Goal: Task Accomplishment & Management: Manage account settings

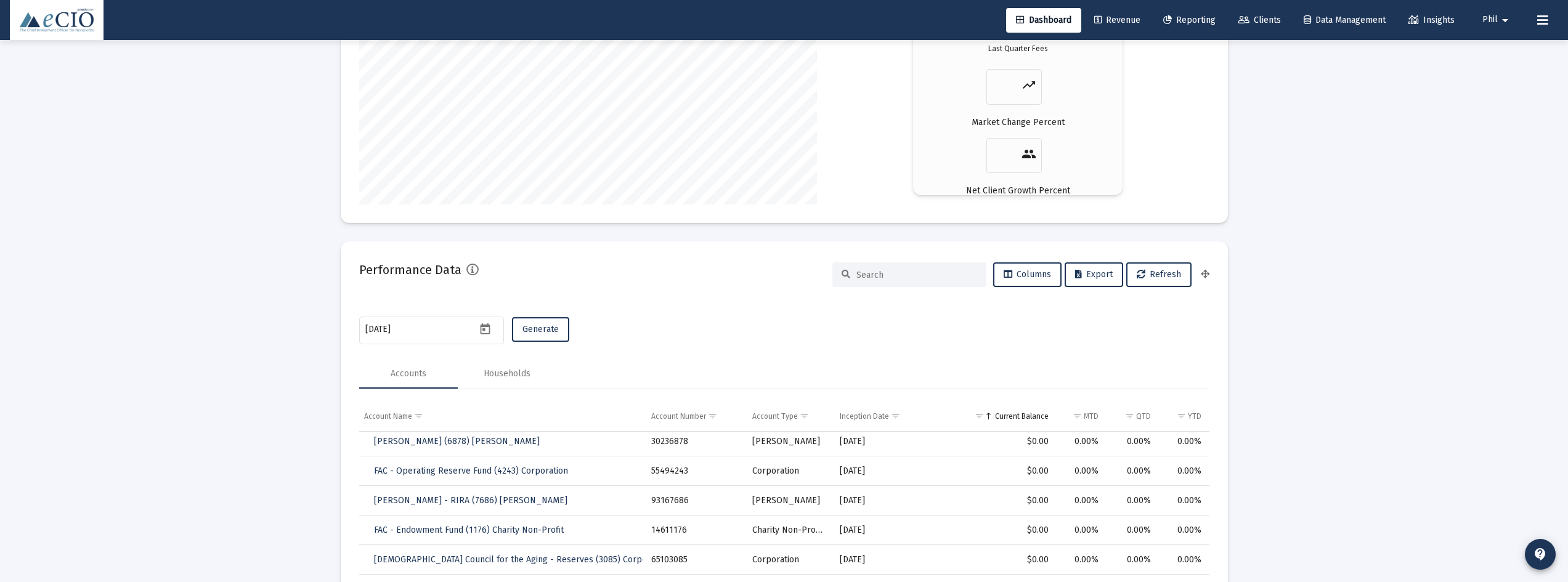
scroll to position [2210, 0]
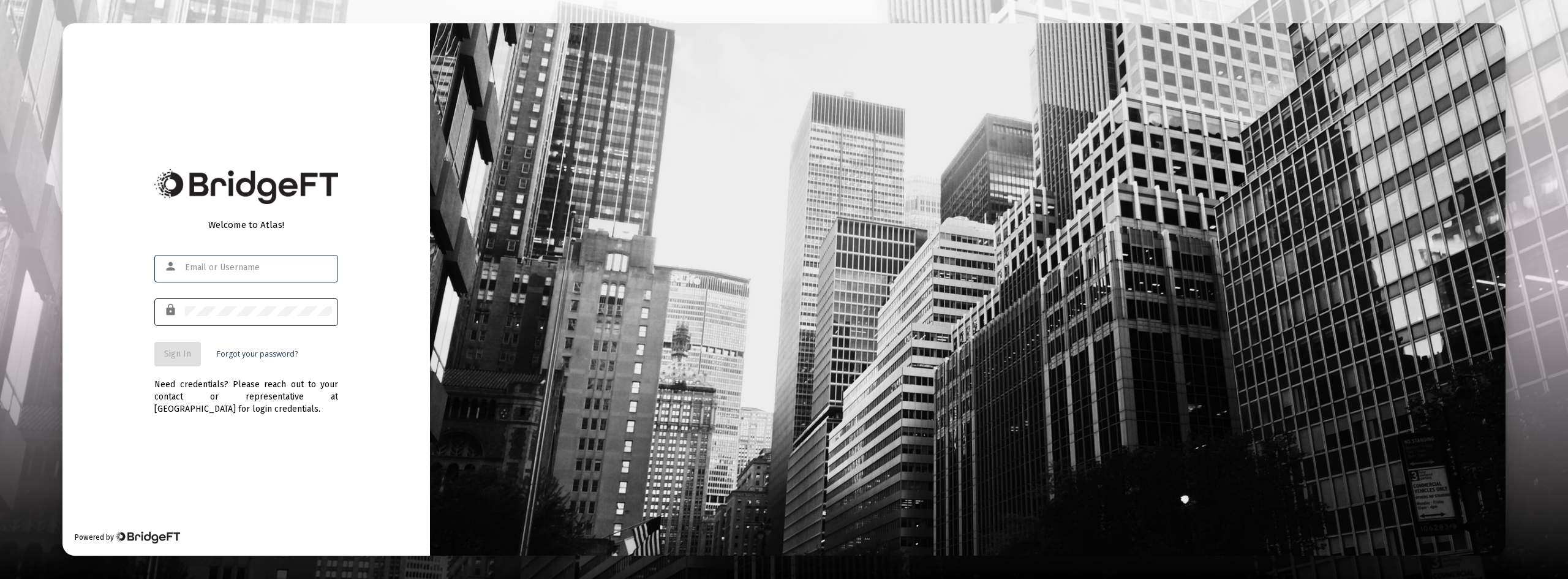
type input "[EMAIL_ADDRESS][DOMAIN_NAME]"
click at [180, 355] on span "Sign In" at bounding box center [178, 354] width 27 height 10
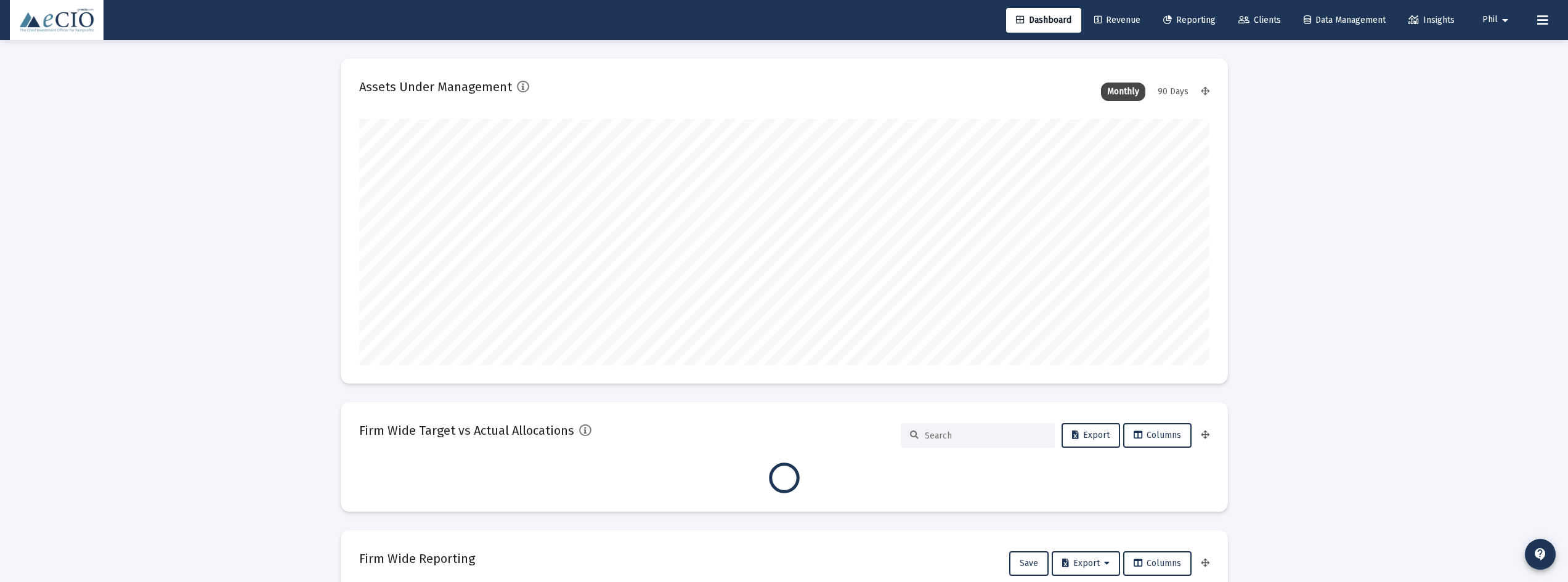
scroll to position [247, 850]
type input "2025-10-07"
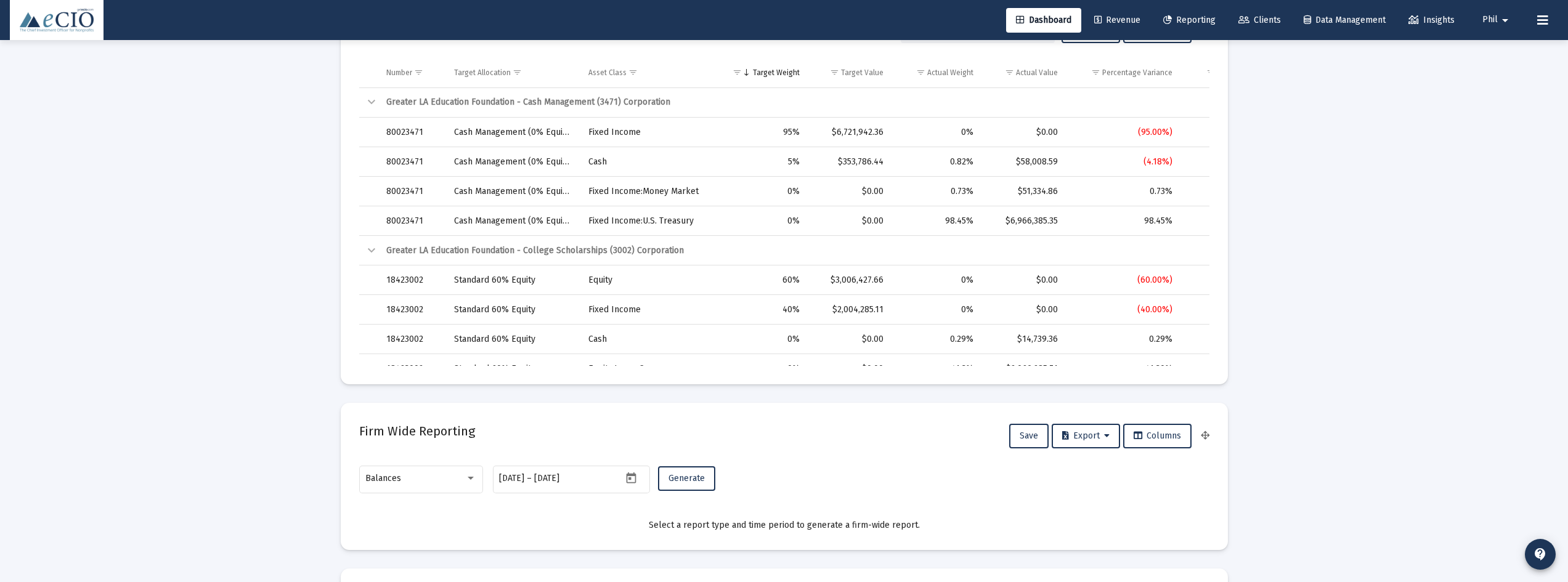
scroll to position [740, 0]
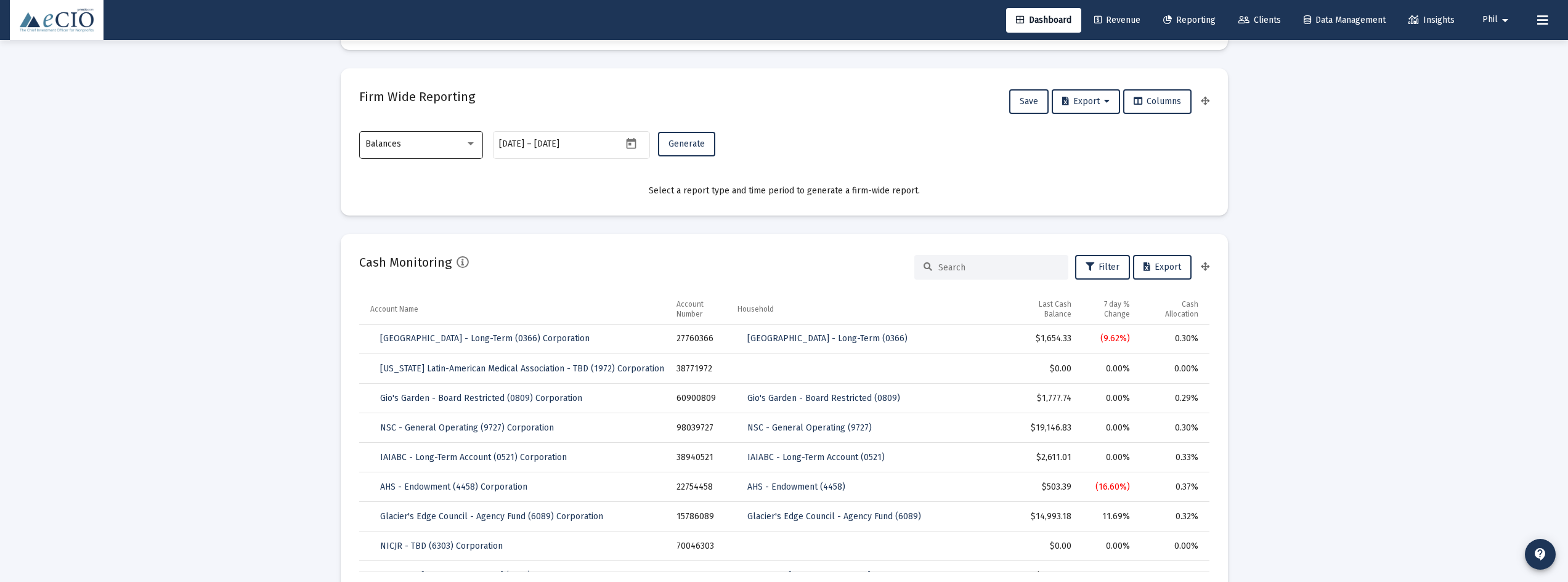
click at [435, 138] on div "Balances" at bounding box center [420, 144] width 111 height 30
click at [424, 70] on span "Transactions" at bounding box center [420, 66] width 111 height 26
click at [679, 144] on span "Generate" at bounding box center [686, 144] width 36 height 10
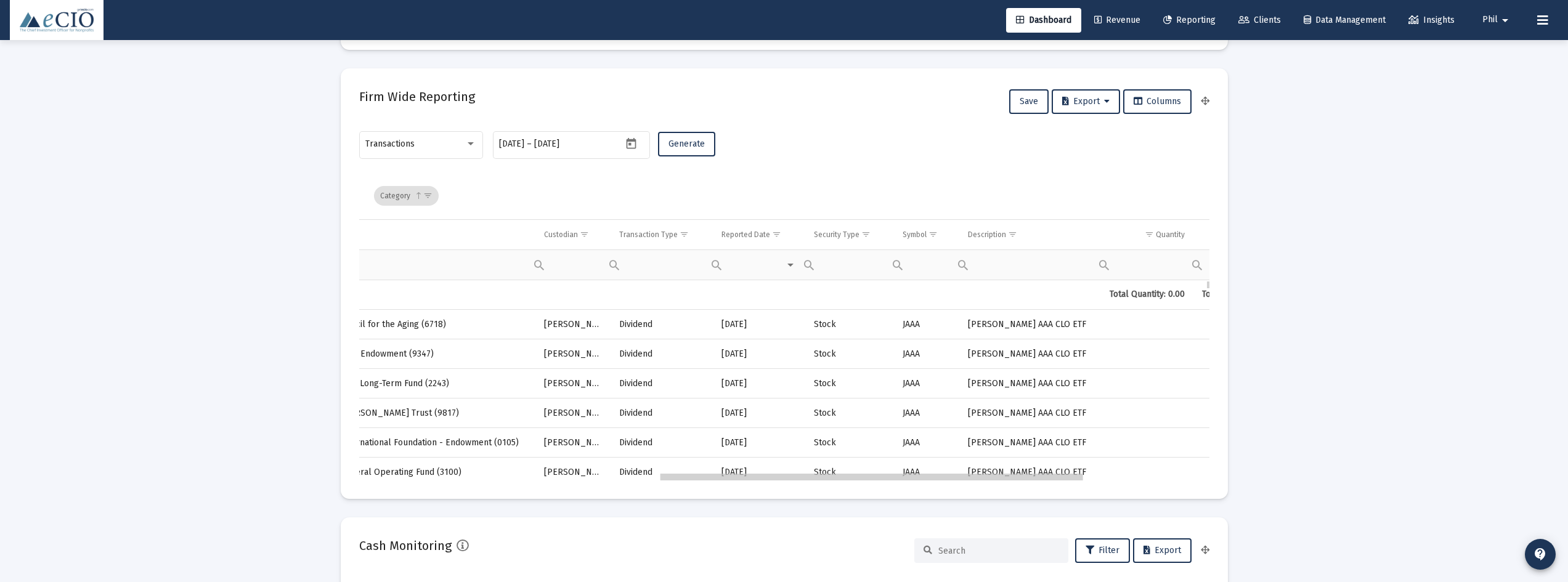
scroll to position [0, 601]
drag, startPoint x: 751, startPoint y: 479, endPoint x: 1059, endPoint y: 479, distance: 308.0
click at [677, 238] on span "Show filter options for column 'Transaction Type'" at bounding box center [679, 234] width 9 height 9
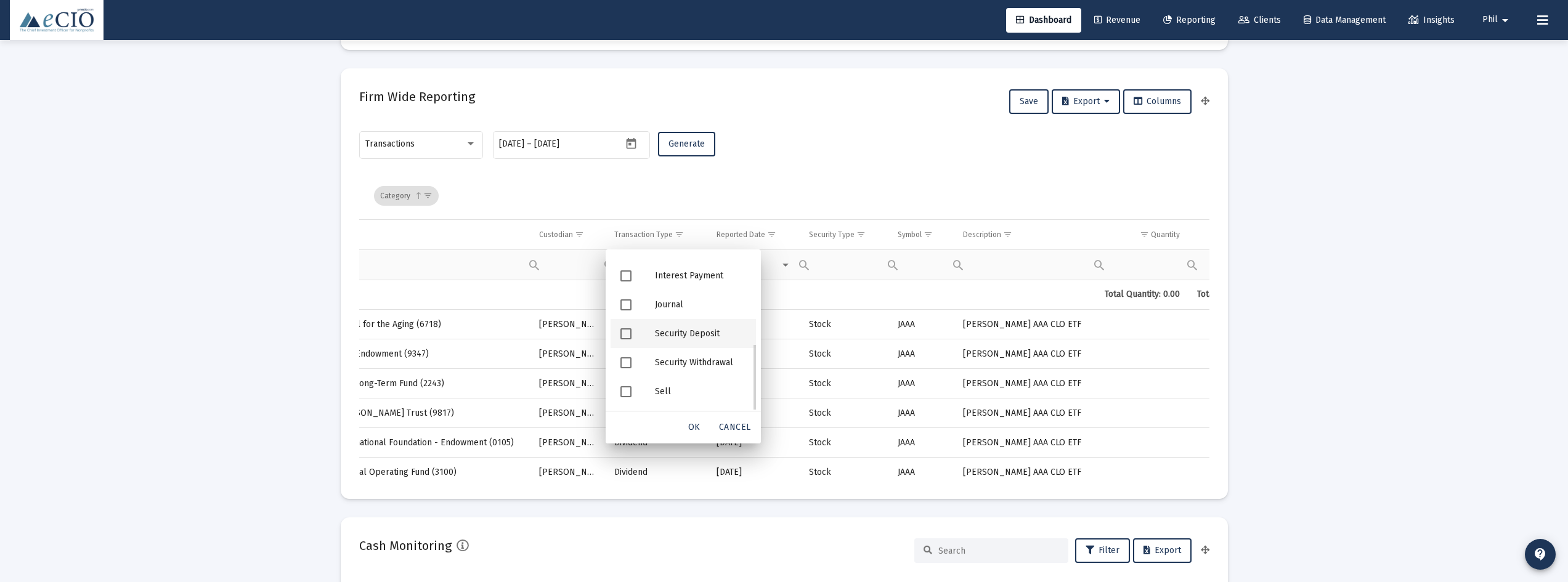
click at [706, 335] on div "Security Deposit" at bounding box center [701, 334] width 111 height 29
click at [690, 430] on span "OK" at bounding box center [694, 427] width 13 height 10
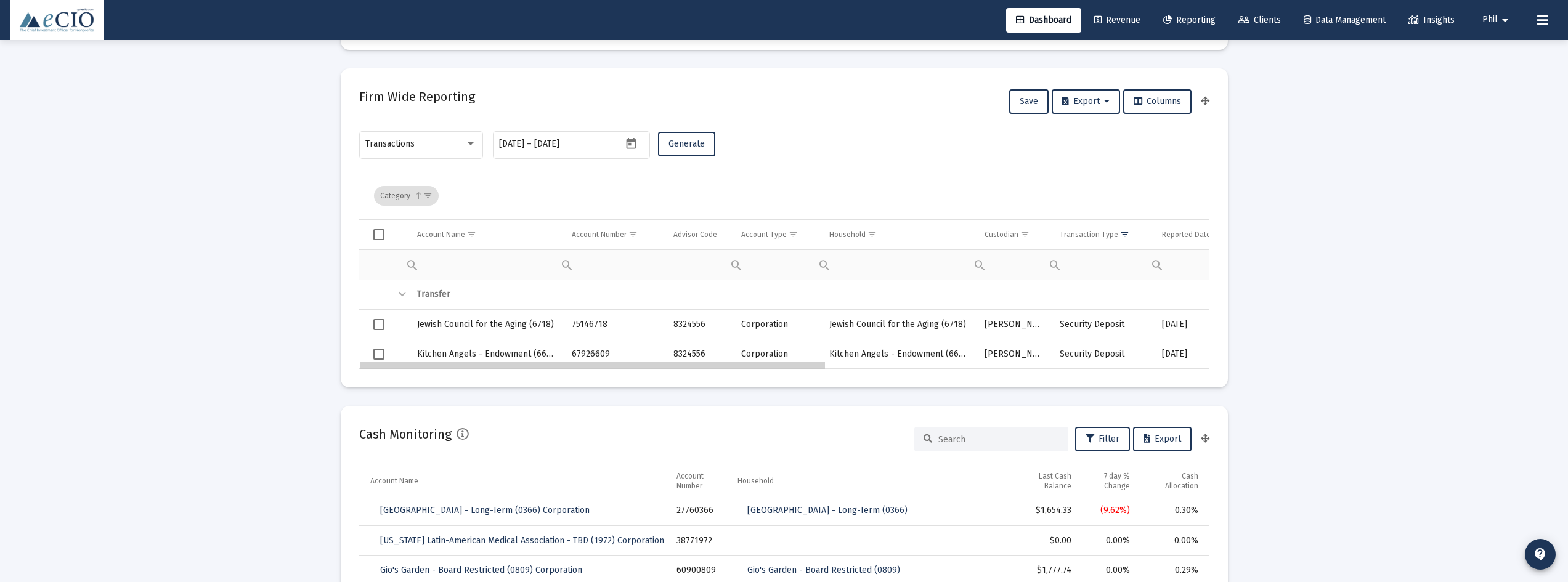
drag, startPoint x: 781, startPoint y: 368, endPoint x: 423, endPoint y: 354, distance: 358.3
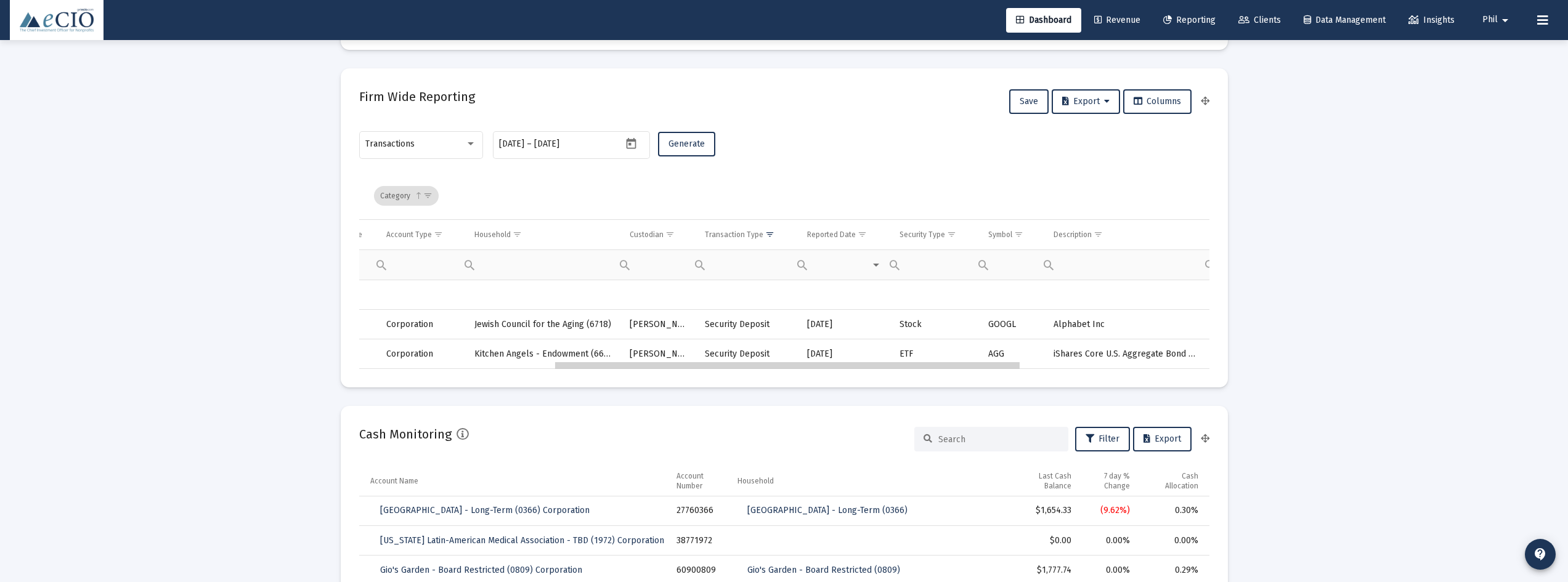
drag, startPoint x: 774, startPoint y: 368, endPoint x: 975, endPoint y: 375, distance: 201.1
click at [1255, 20] on span "Clients" at bounding box center [1260, 19] width 42 height 10
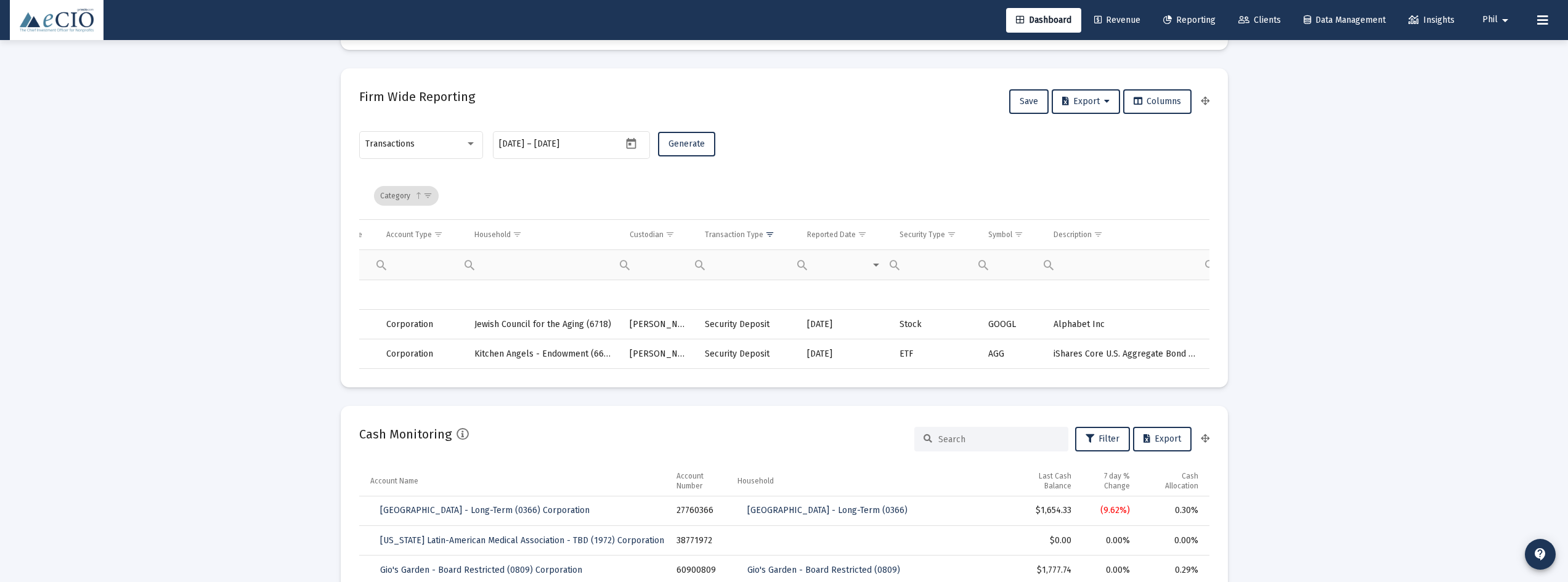
scroll to position [40, 0]
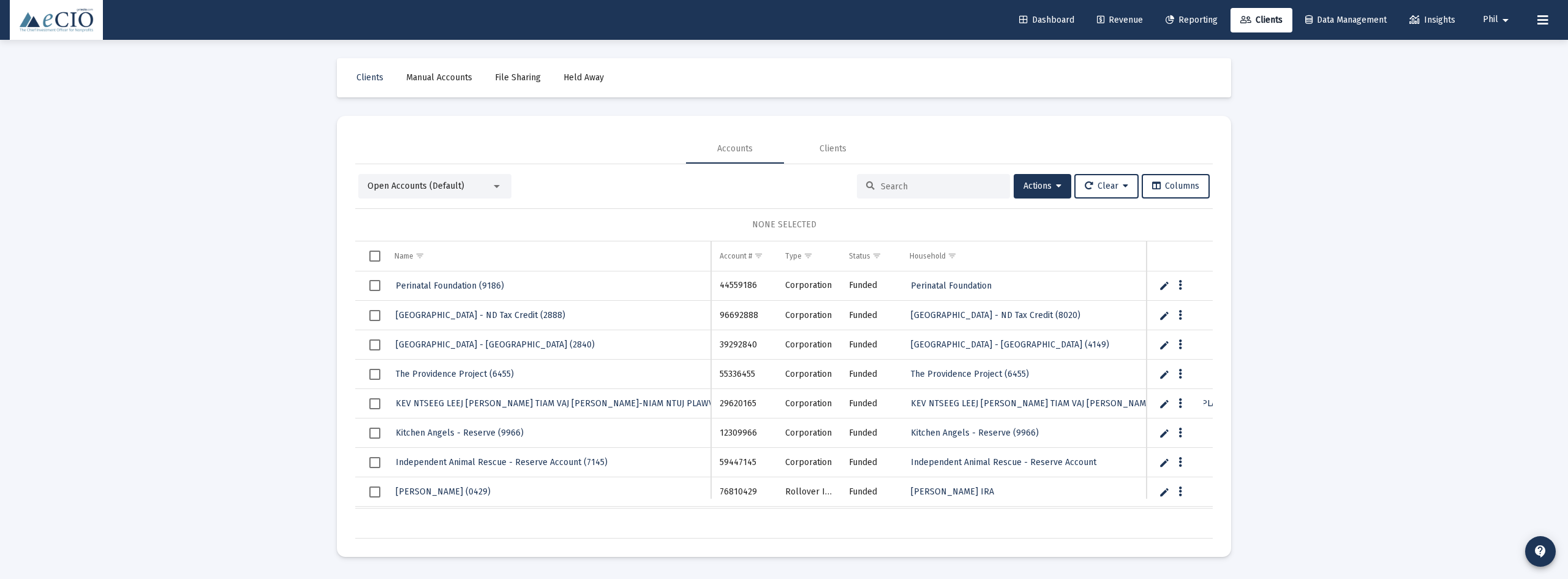
click at [454, 181] on span "Open Accounts (Default)" at bounding box center [415, 186] width 97 height 10
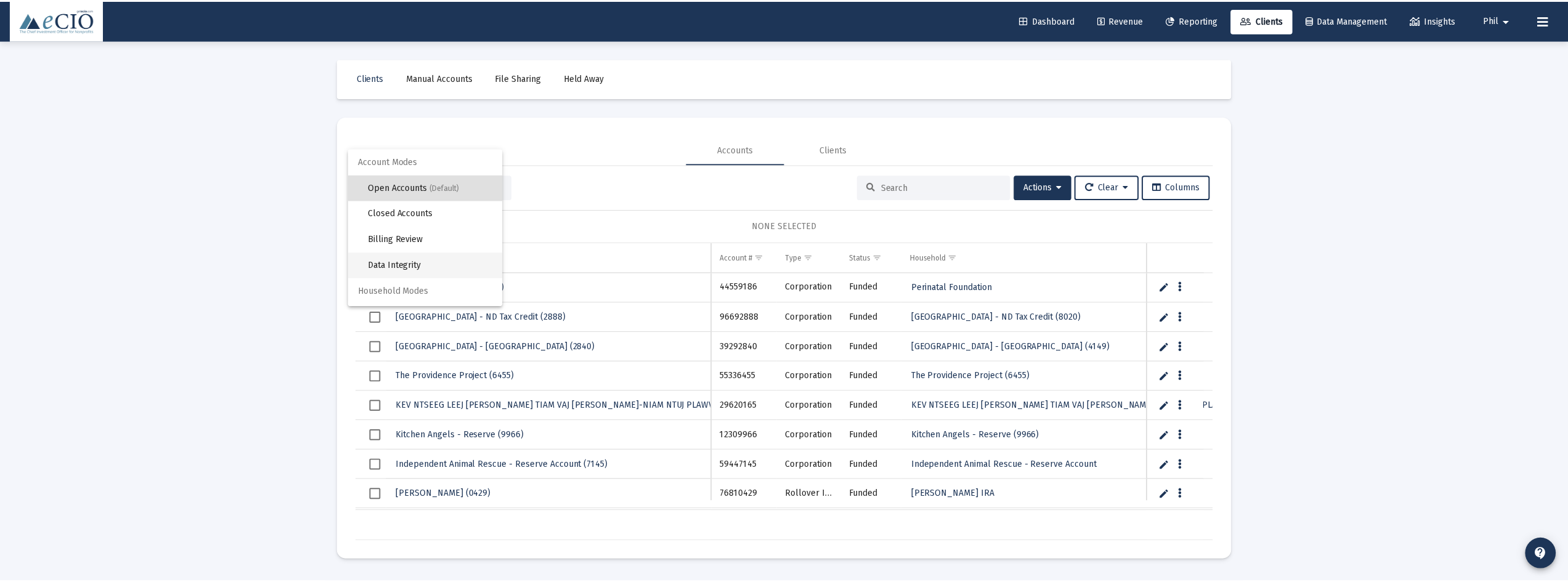
scroll to position [24, 0]
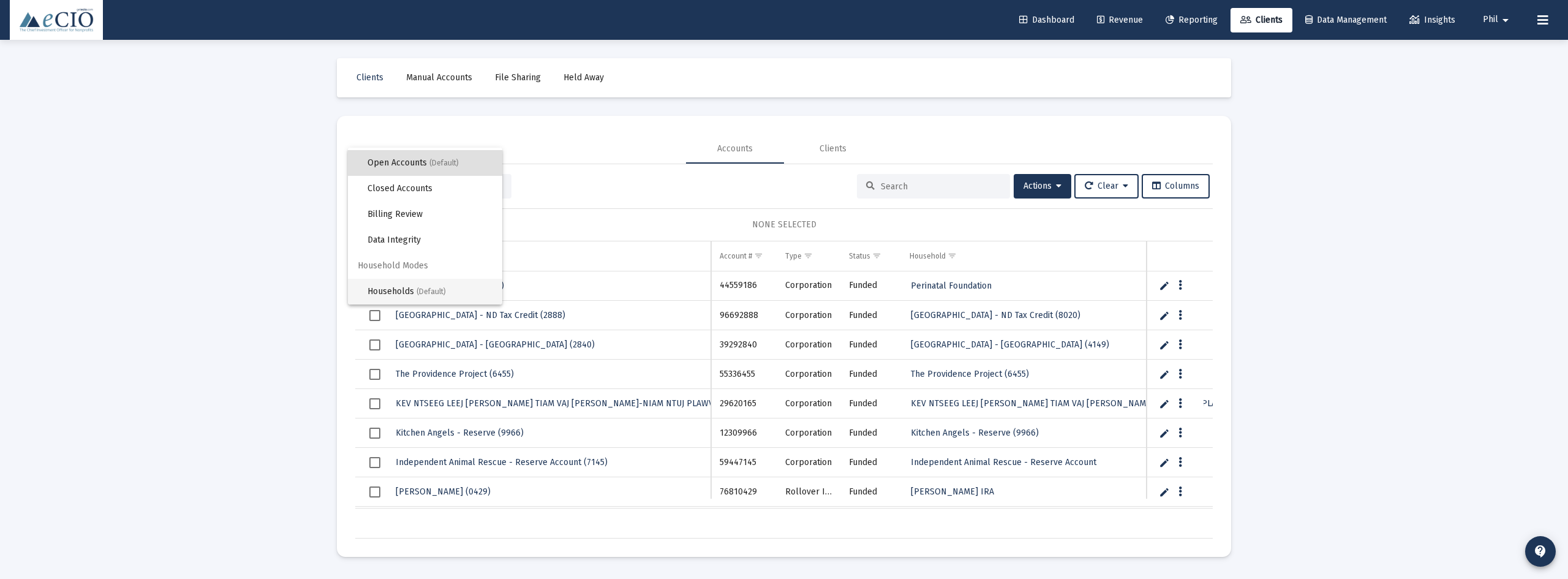
click at [451, 287] on span "Households (Default)" at bounding box center [429, 292] width 125 height 26
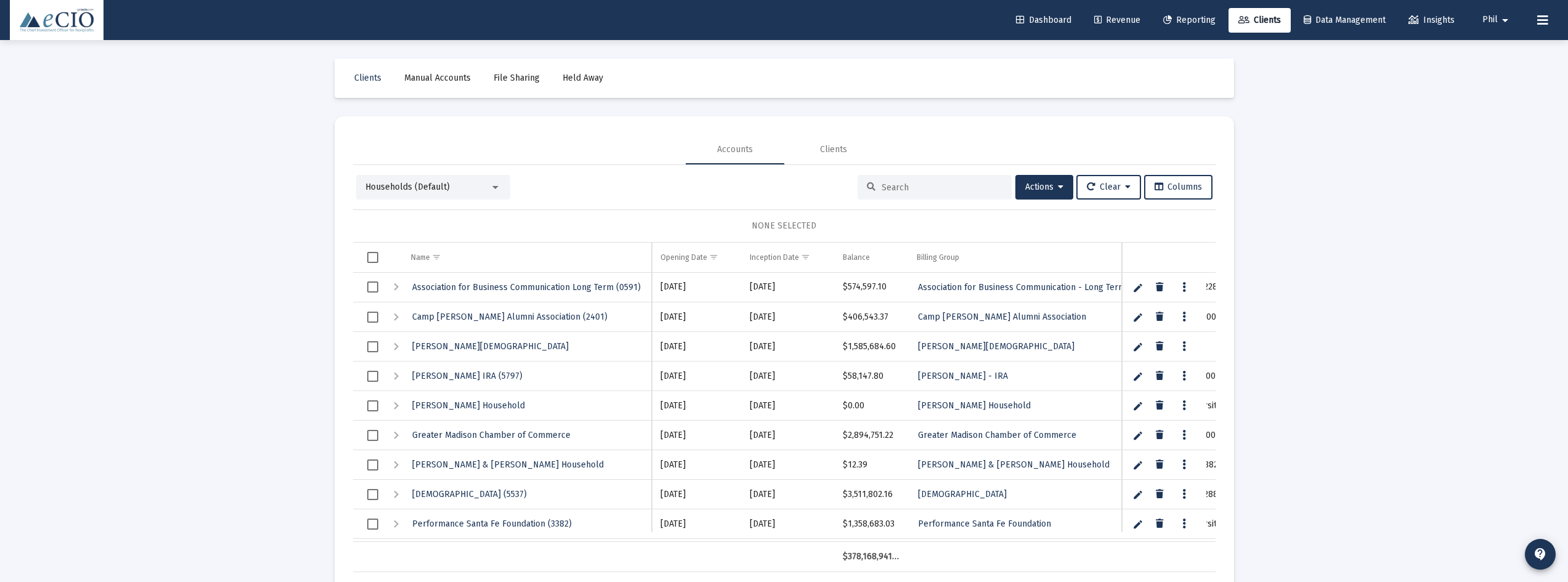
click at [920, 184] on input at bounding box center [942, 187] width 121 height 10
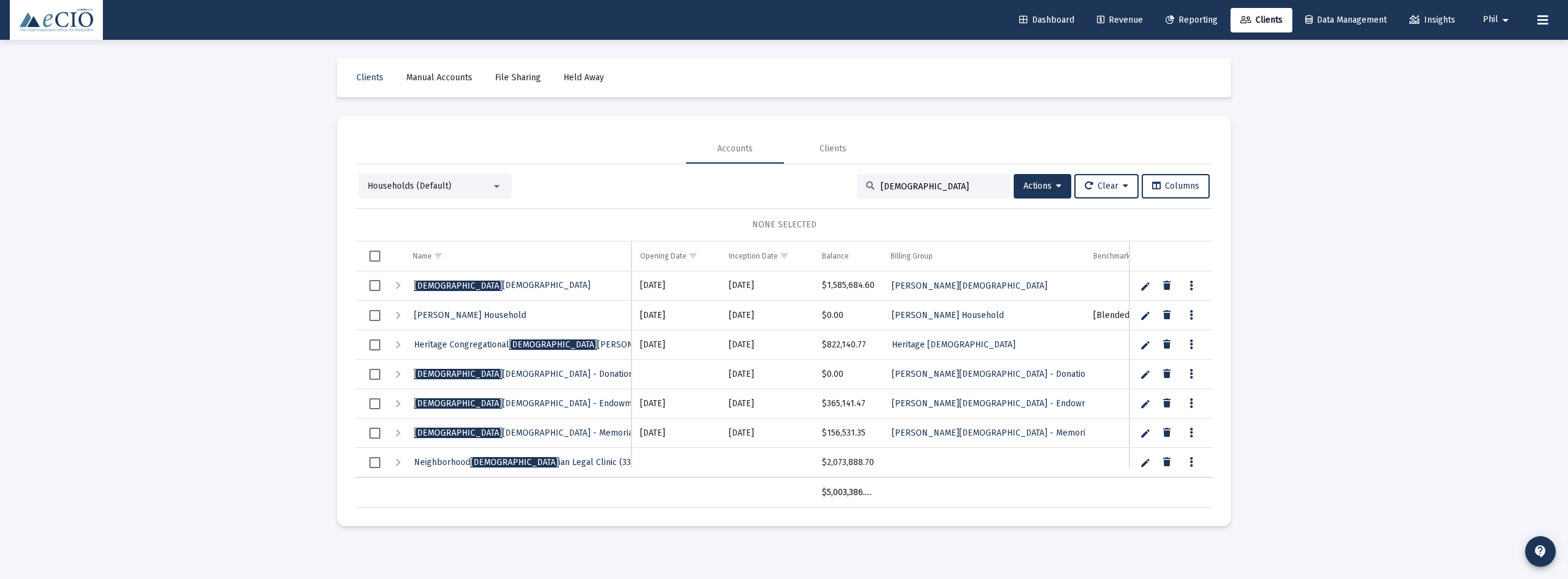
type input "christ"
click at [394, 287] on div "Expand" at bounding box center [397, 285] width 14 height 14
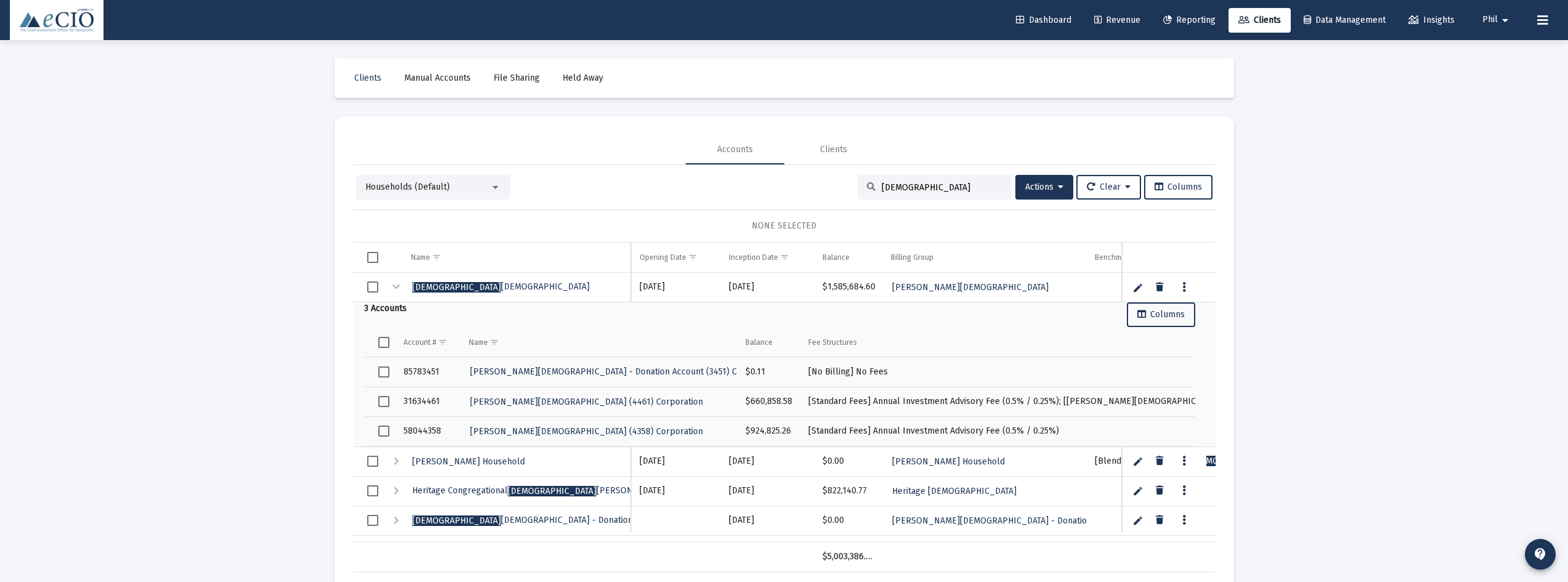
click at [1189, 285] on link "Data grid" at bounding box center [1183, 286] width 11 height 11
click at [1343, 305] on div at bounding box center [784, 291] width 1568 height 582
click at [447, 288] on span "Christ Presbyterian Church" at bounding box center [501, 286] width 177 height 10
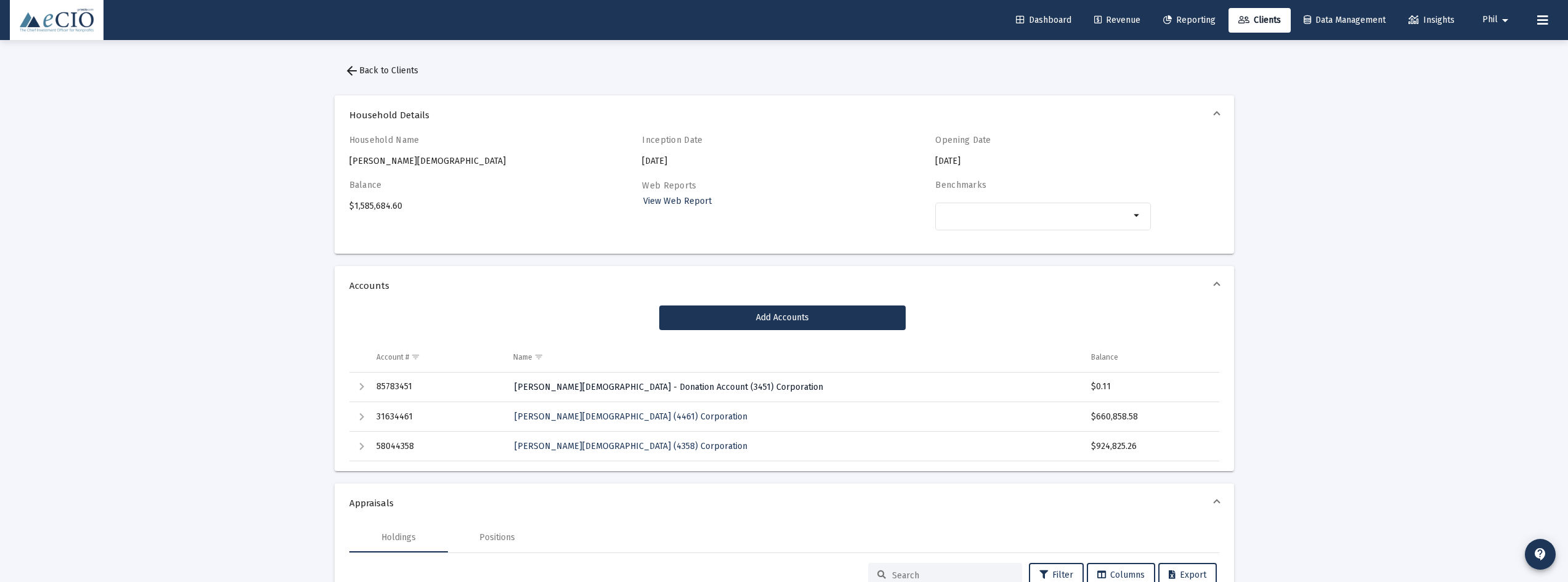
click at [663, 389] on span "Christ Presbyterian Church - Donation Account (3451) Corporation" at bounding box center [668, 387] width 308 height 10
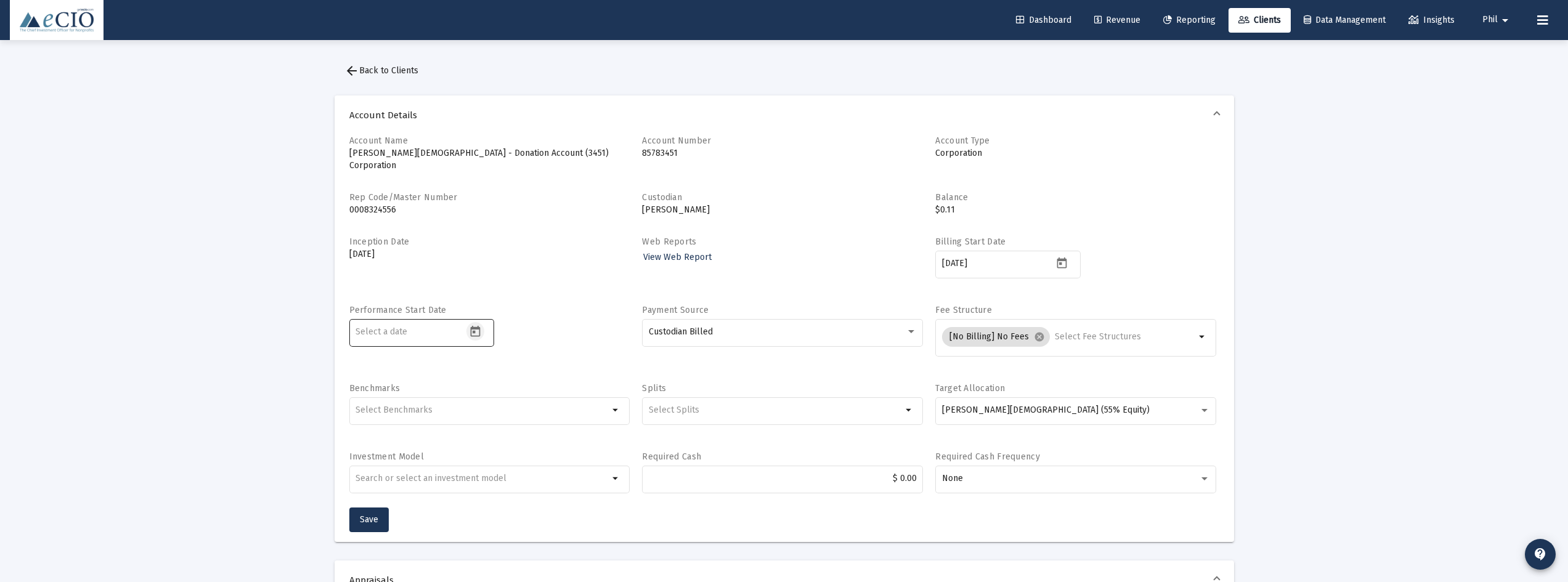
click at [476, 326] on icon "Open calendar" at bounding box center [476, 331] width 10 height 11
click at [388, 356] on span "2025-10-07" at bounding box center [375, 360] width 25 height 10
click at [501, 498] on div "2021" at bounding box center [505, 497] width 39 height 22
click at [422, 418] on div "FEB" at bounding box center [418, 424] width 39 height 22
click at [433, 514] on div "24" at bounding box center [440, 514] width 22 height 22
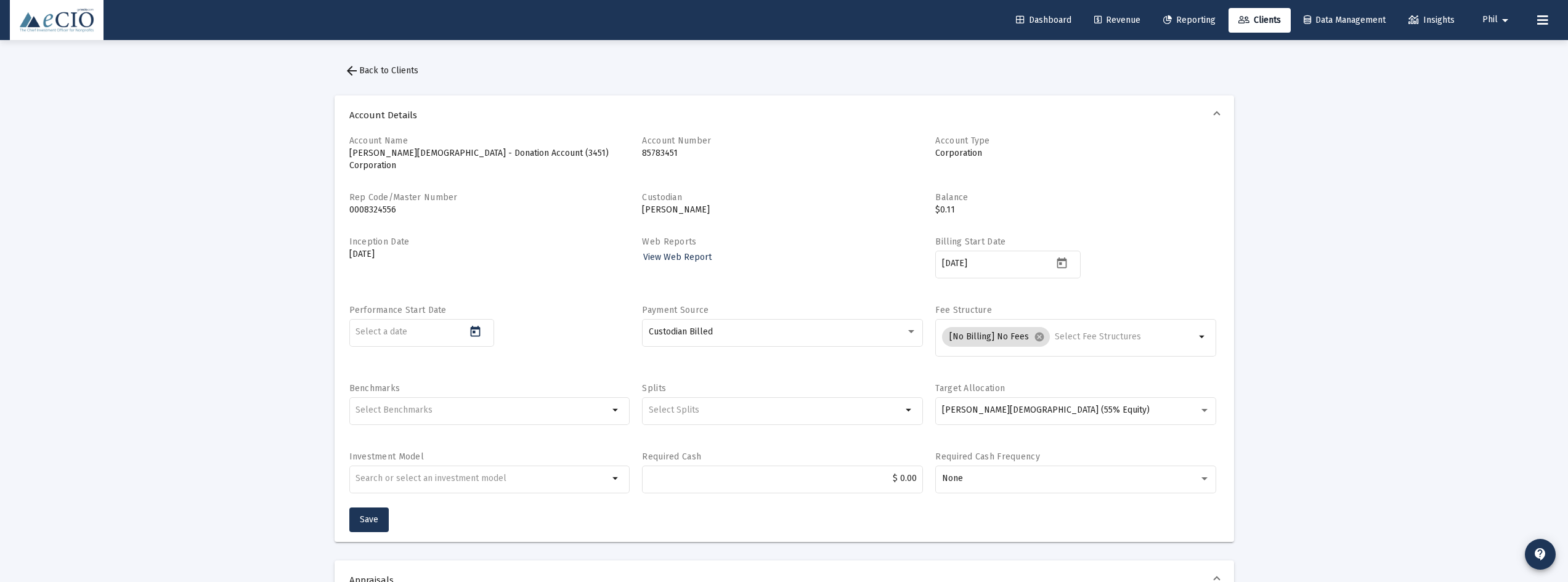
type input "2021-02-24"
click at [363, 514] on span "Save" at bounding box center [369, 519] width 19 height 10
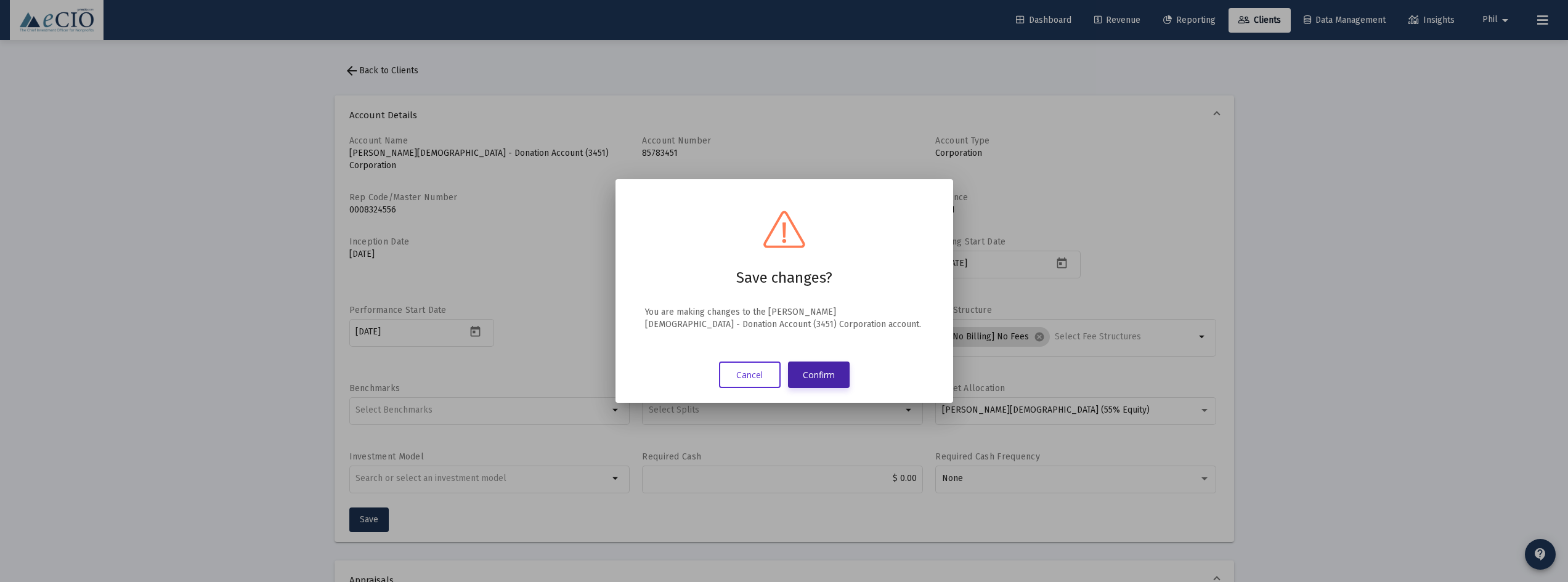
click at [806, 363] on button "Confirm" at bounding box center [818, 374] width 62 height 26
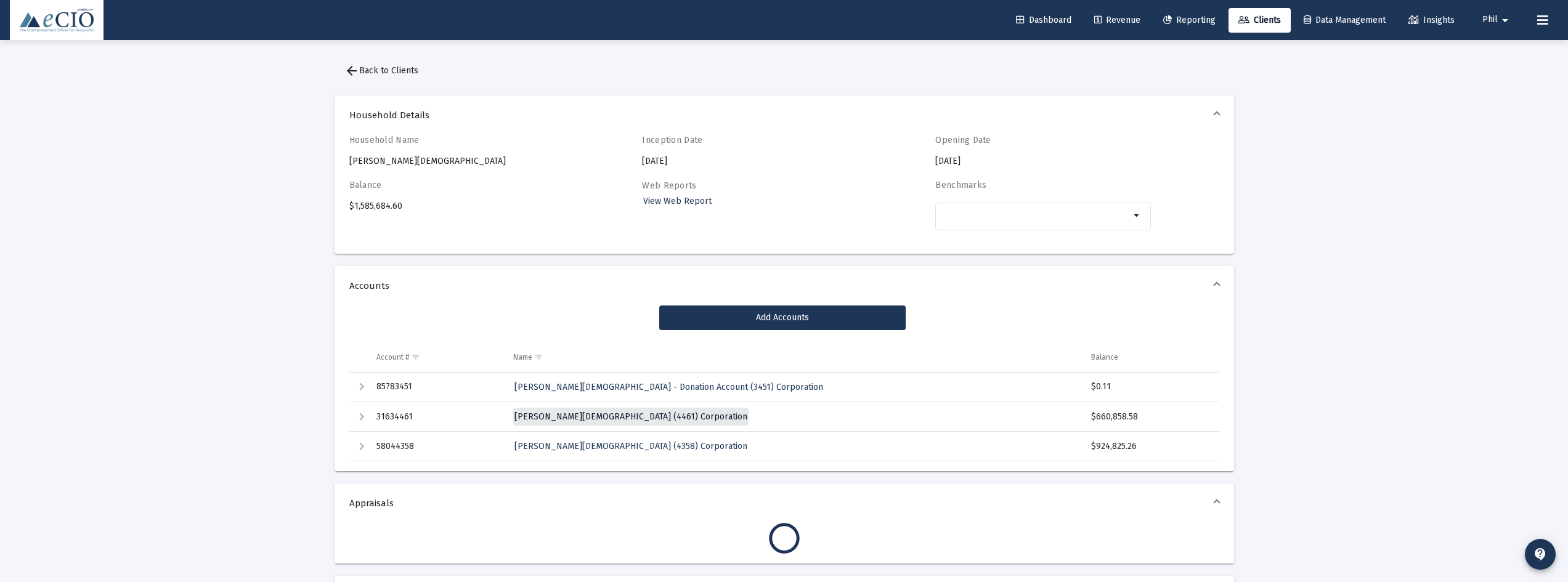
click at [651, 417] on span "[PERSON_NAME][DEMOGRAPHIC_DATA] (4461) Corporation" at bounding box center [630, 417] width 233 height 10
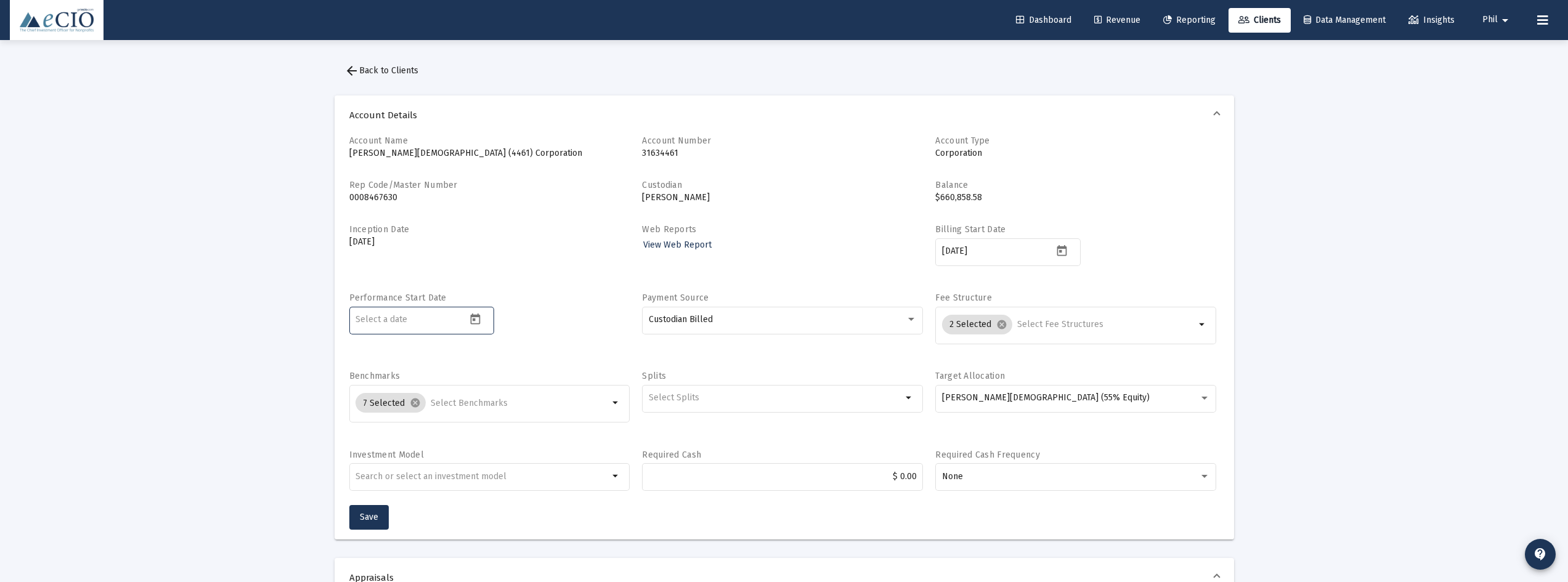
click at [429, 319] on input at bounding box center [411, 320] width 111 height 10
click at [469, 316] on icon "Open calendar" at bounding box center [475, 319] width 13 height 13
click at [388, 363] on span "2025-10-07" at bounding box center [375, 360] width 25 height 10
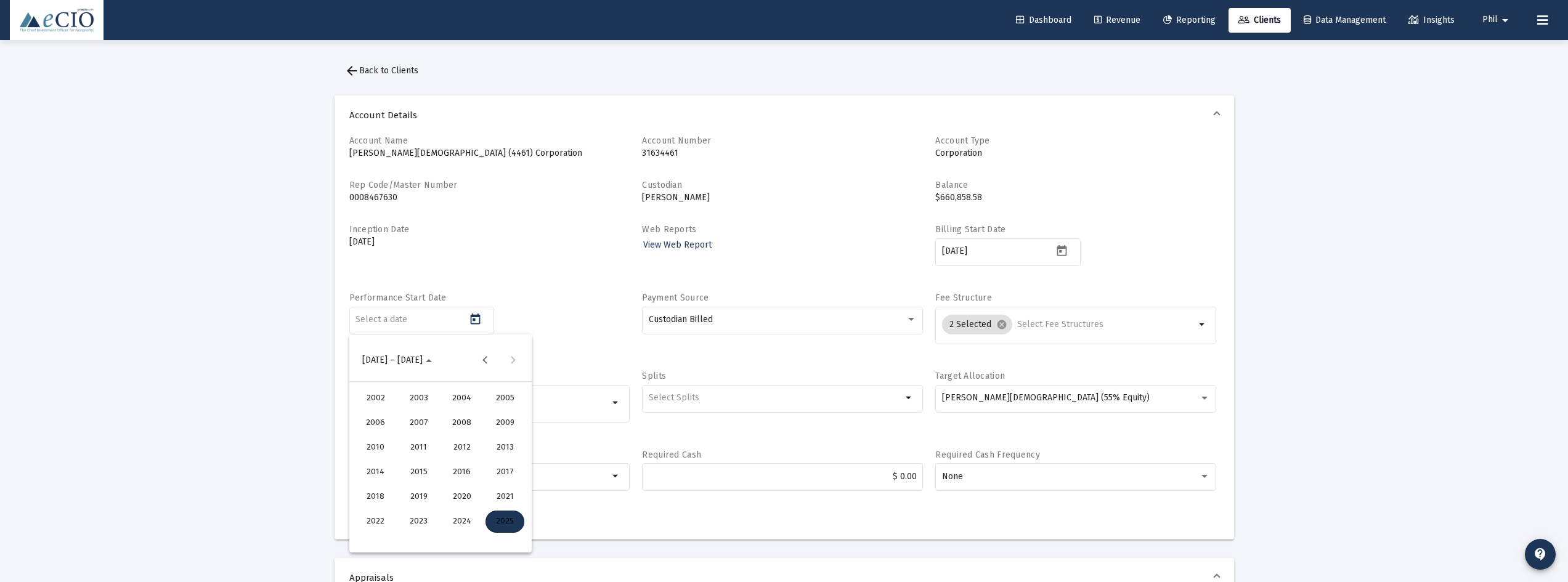
click at [422, 496] on div "2019" at bounding box center [418, 497] width 39 height 22
click at [498, 474] on div "DEC" at bounding box center [505, 473] width 39 height 22
click at [440, 490] on div "18" at bounding box center [440, 490] width 22 height 22
type input "[DATE]"
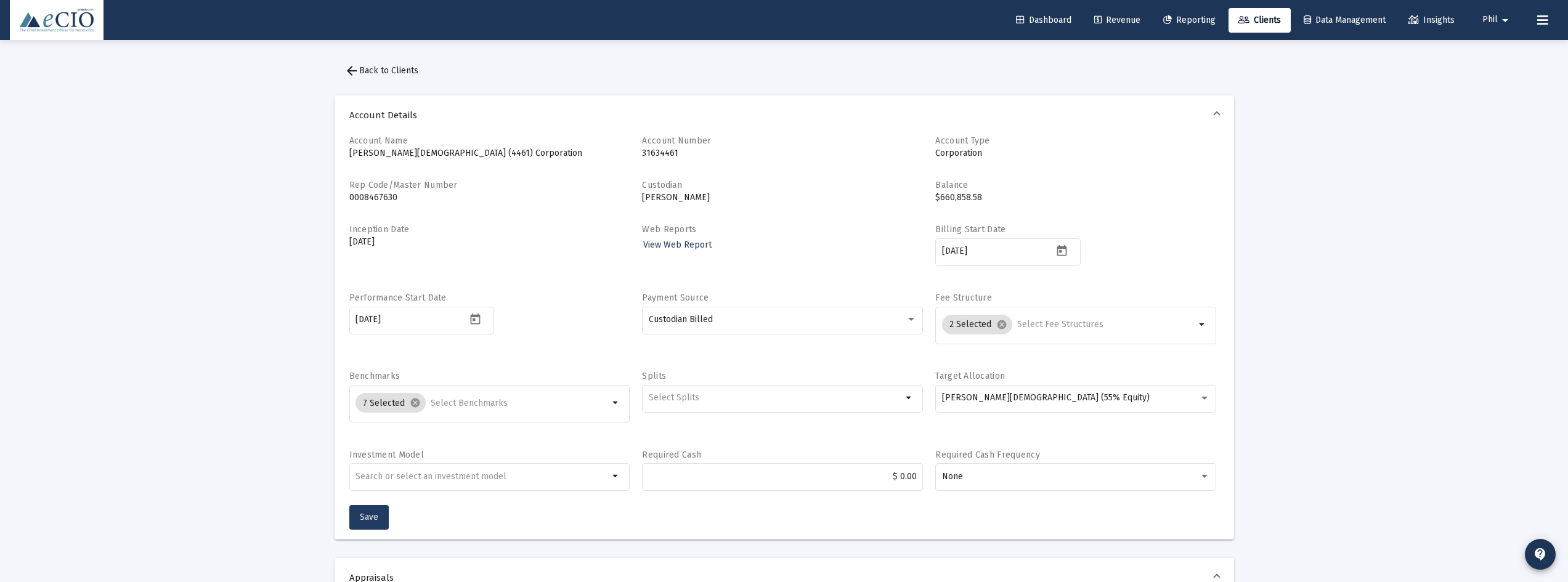
click at [366, 521] on span "Save" at bounding box center [369, 517] width 19 height 10
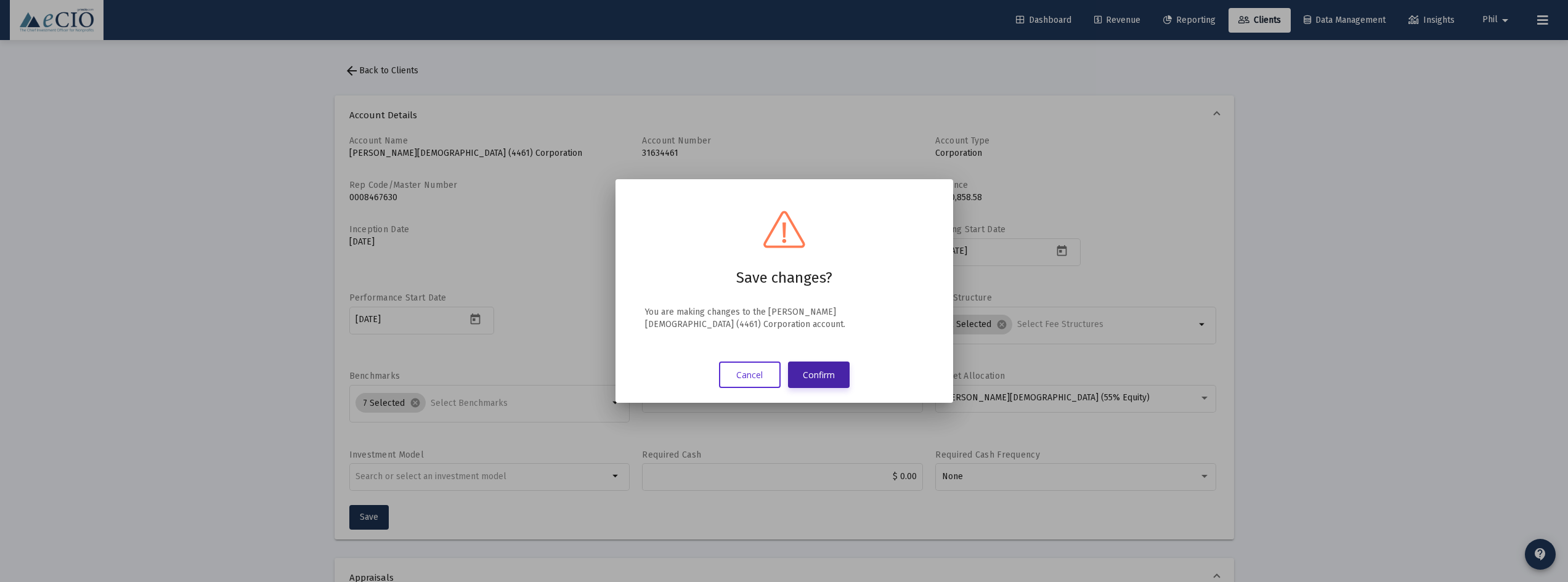
click at [810, 376] on button "Confirm" at bounding box center [818, 374] width 62 height 26
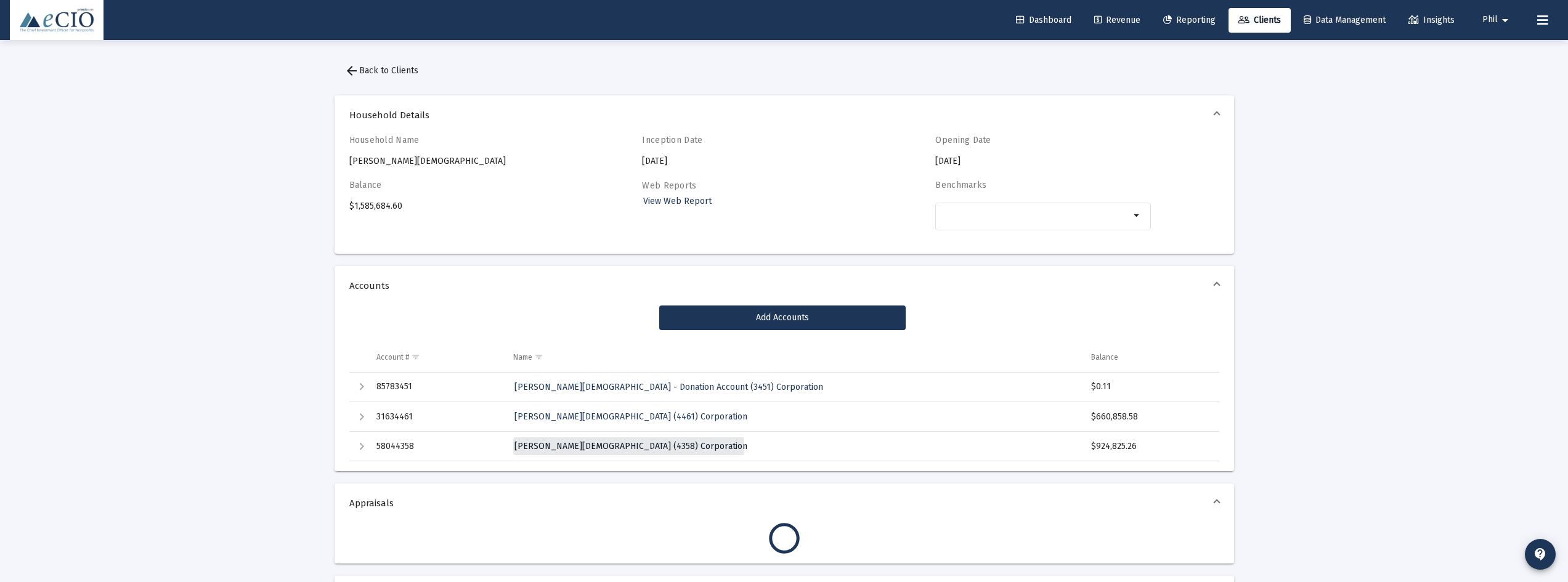
click at [629, 446] on span "Christ Presbyterian Church (4358) Corporation" at bounding box center [630, 446] width 233 height 10
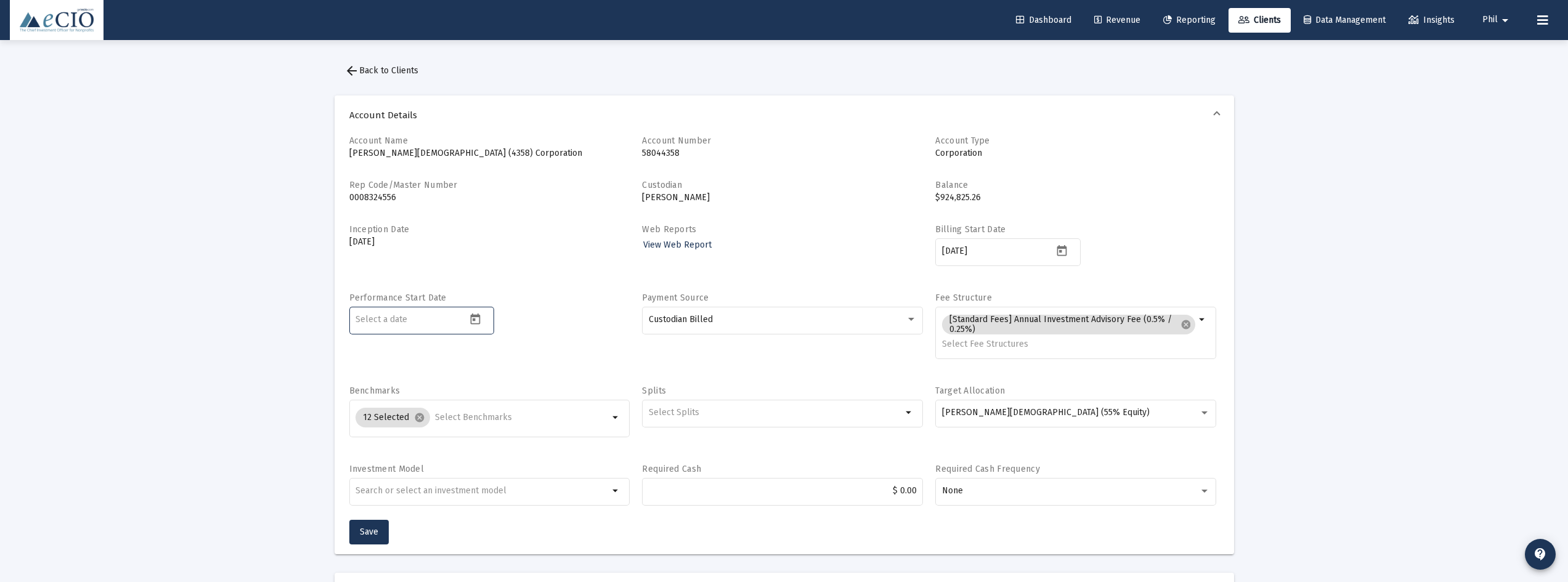
click at [432, 315] on input at bounding box center [411, 320] width 111 height 10
click at [480, 319] on icon "Open calendar" at bounding box center [476, 319] width 10 height 11
drag, startPoint x: 388, startPoint y: 365, endPoint x: 399, endPoint y: 377, distance: 16.3
click at [388, 365] on span "2025-10-07" at bounding box center [375, 360] width 25 height 10
click at [408, 501] on div "2019" at bounding box center [418, 497] width 39 height 22
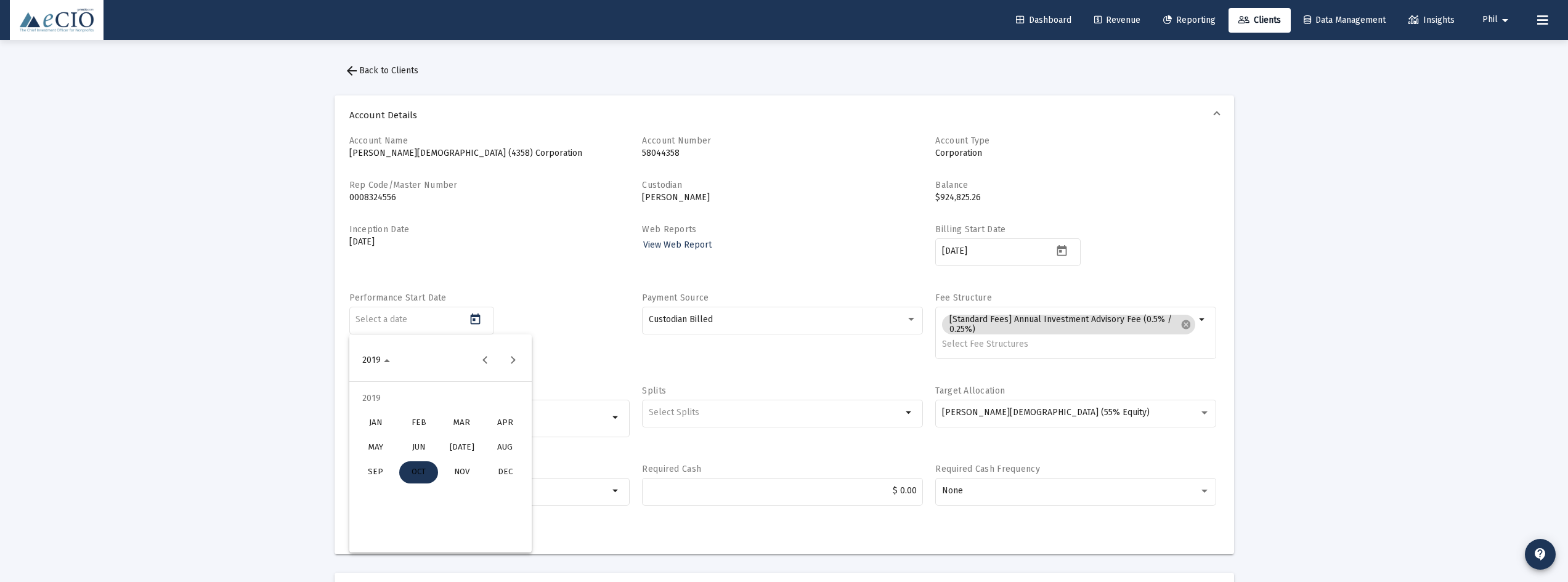
click at [491, 478] on div "DEC" at bounding box center [505, 473] width 39 height 22
click at [413, 440] on div "3" at bounding box center [416, 441] width 22 height 22
type input "2019-12-03"
click at [363, 527] on span "Save" at bounding box center [369, 532] width 19 height 10
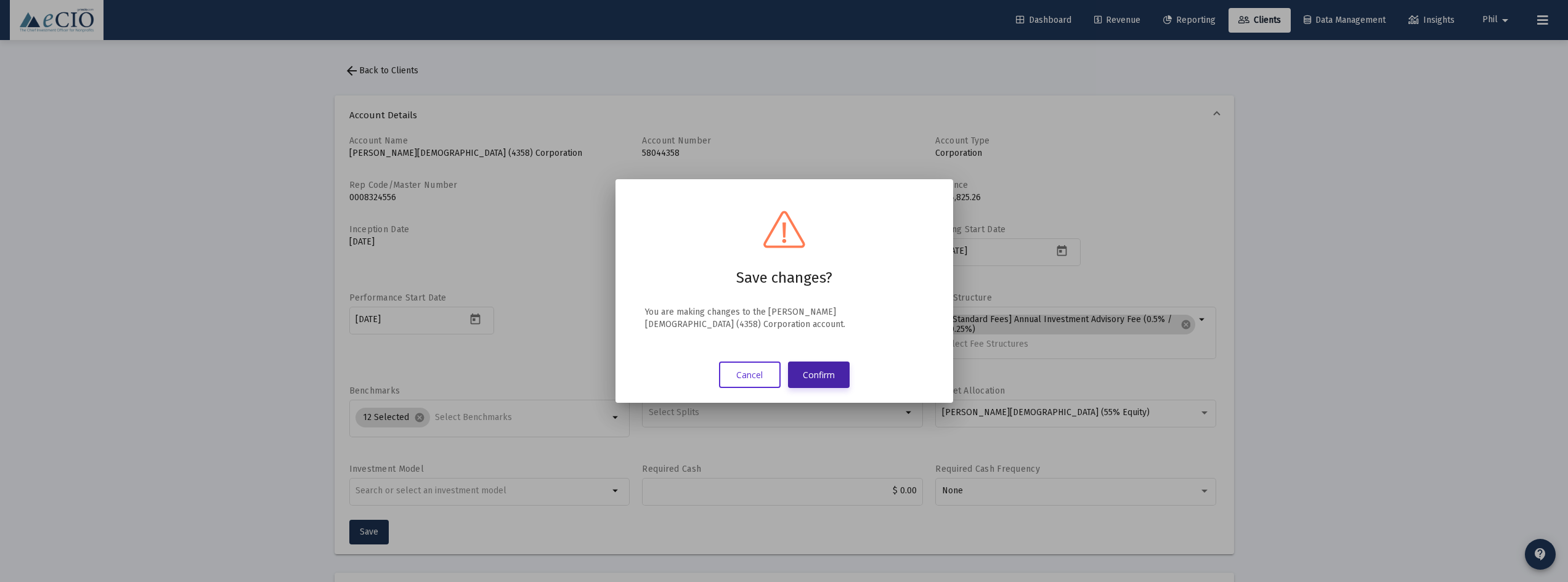
click at [795, 376] on button "Confirm" at bounding box center [818, 374] width 62 height 26
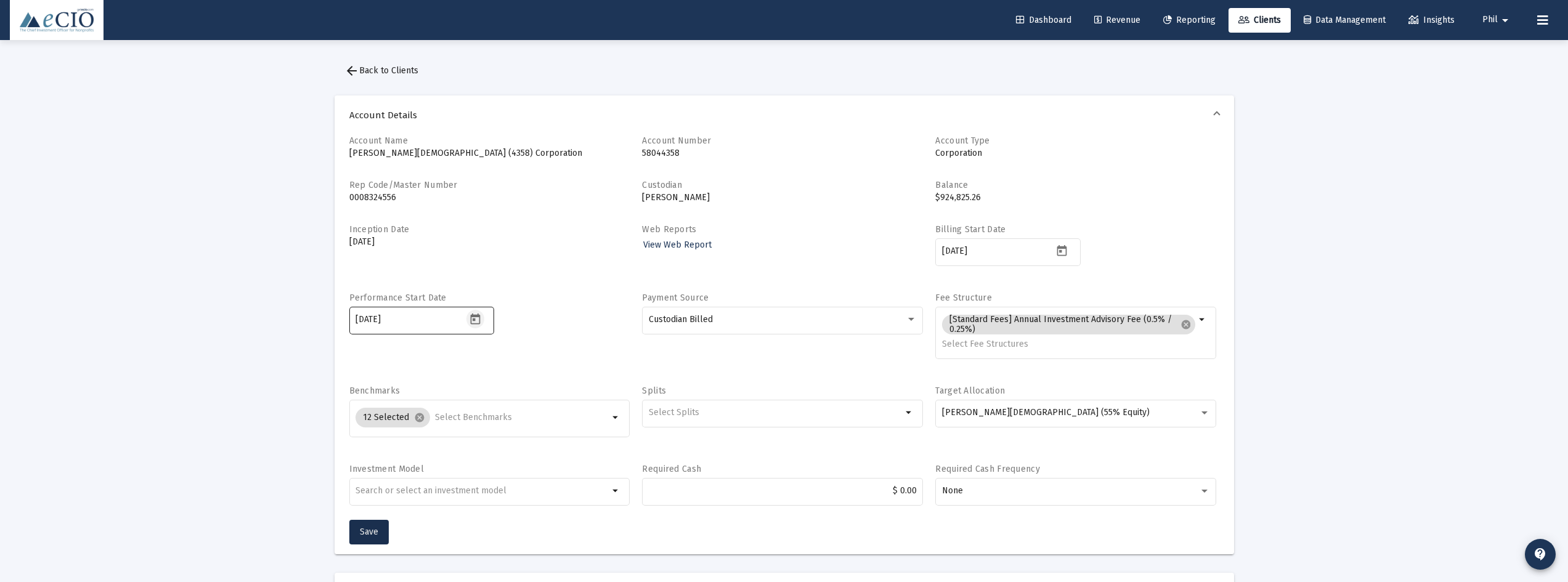
click at [477, 317] on icon "Open calendar" at bounding box center [476, 319] width 10 height 11
click at [571, 305] on div at bounding box center [784, 291] width 1568 height 582
drag, startPoint x: 398, startPoint y: 321, endPoint x: 325, endPoint y: 322, distance: 73.0
click at [361, 533] on span "Save" at bounding box center [369, 532] width 19 height 10
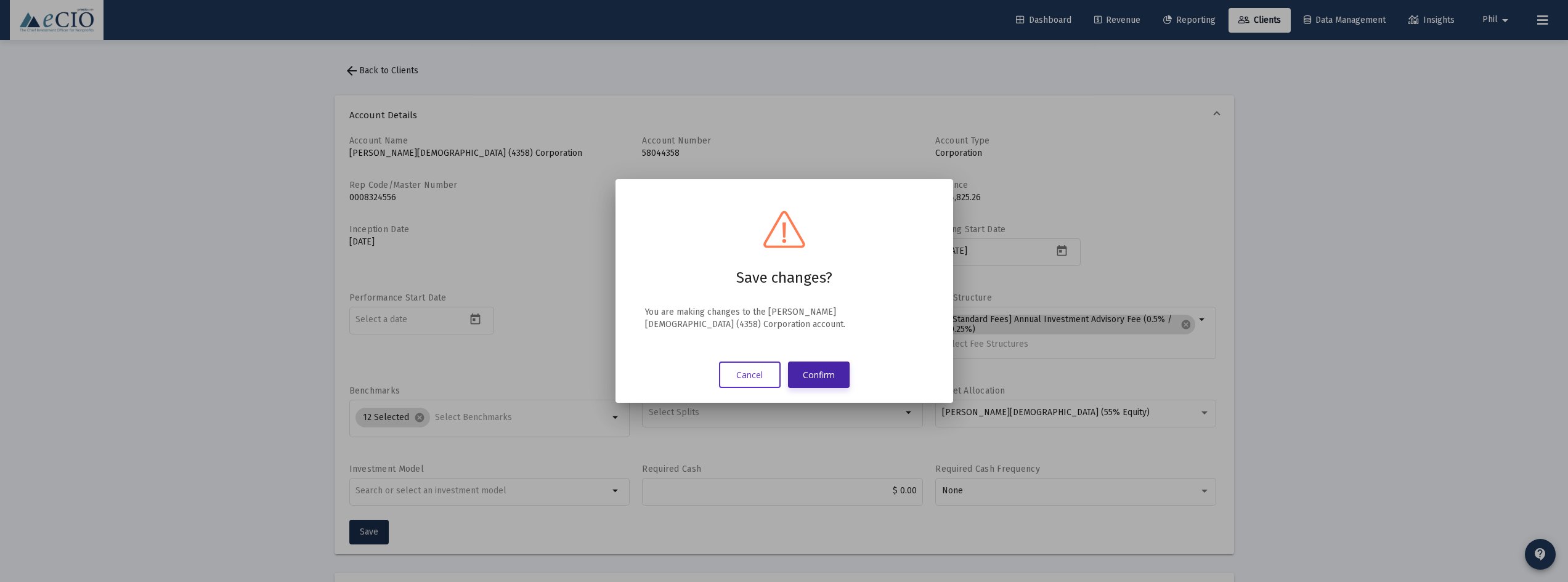
click at [833, 368] on button "Confirm" at bounding box center [818, 374] width 62 height 26
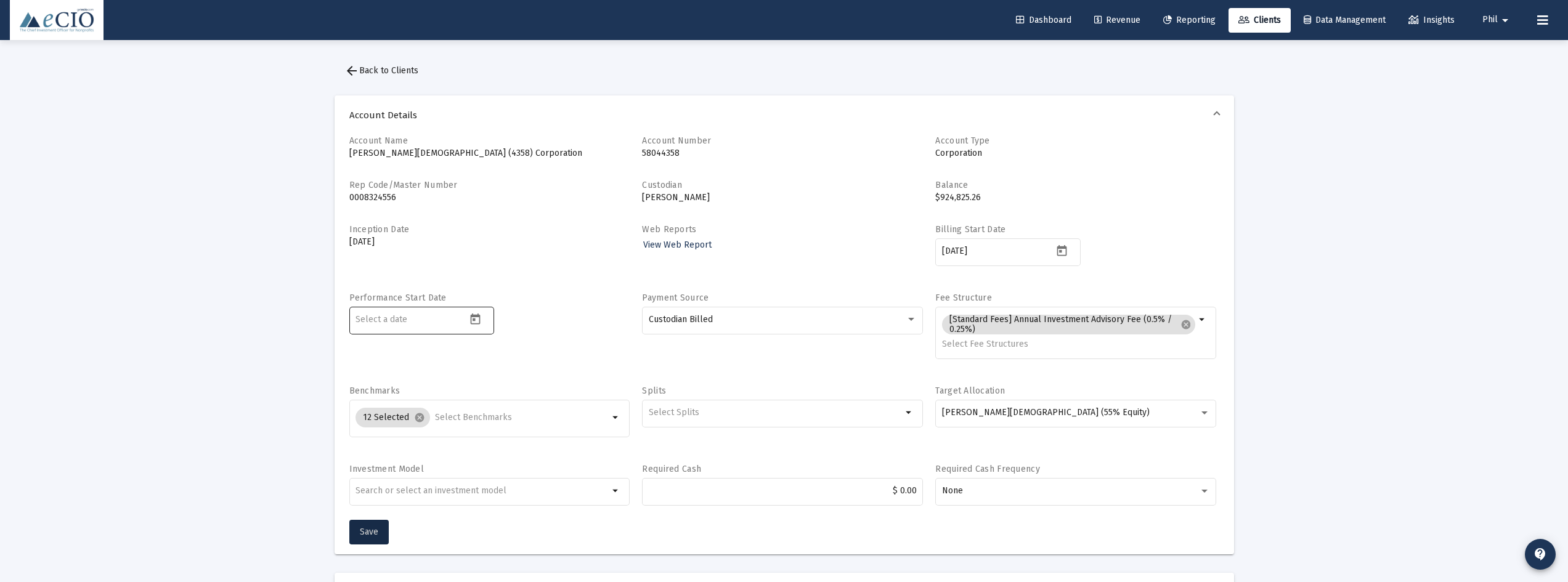
click at [475, 319] on icon "Open calendar" at bounding box center [476, 319] width 10 height 11
click at [561, 293] on div at bounding box center [784, 291] width 1568 height 582
click at [372, 531] on span "Save" at bounding box center [369, 532] width 19 height 10
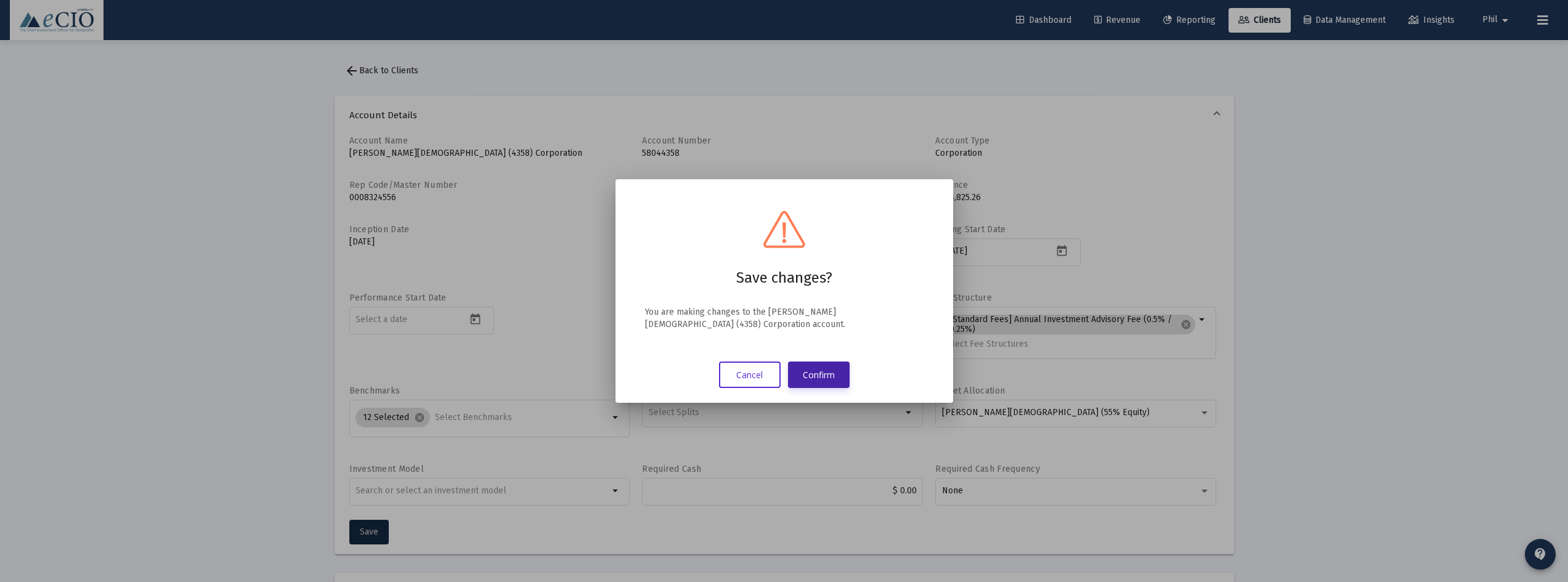
click at [823, 376] on button "Confirm" at bounding box center [818, 374] width 62 height 26
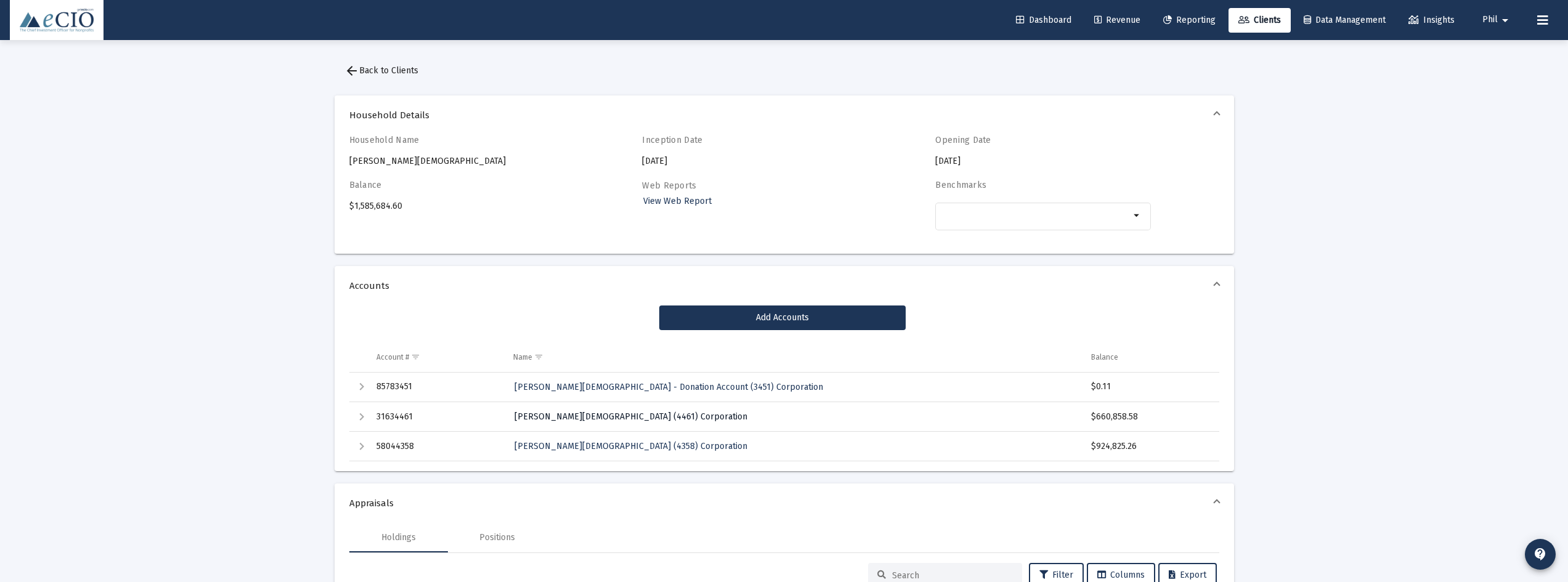
click at [600, 418] on span "[PERSON_NAME][DEMOGRAPHIC_DATA] (4461) Corporation" at bounding box center [630, 417] width 233 height 10
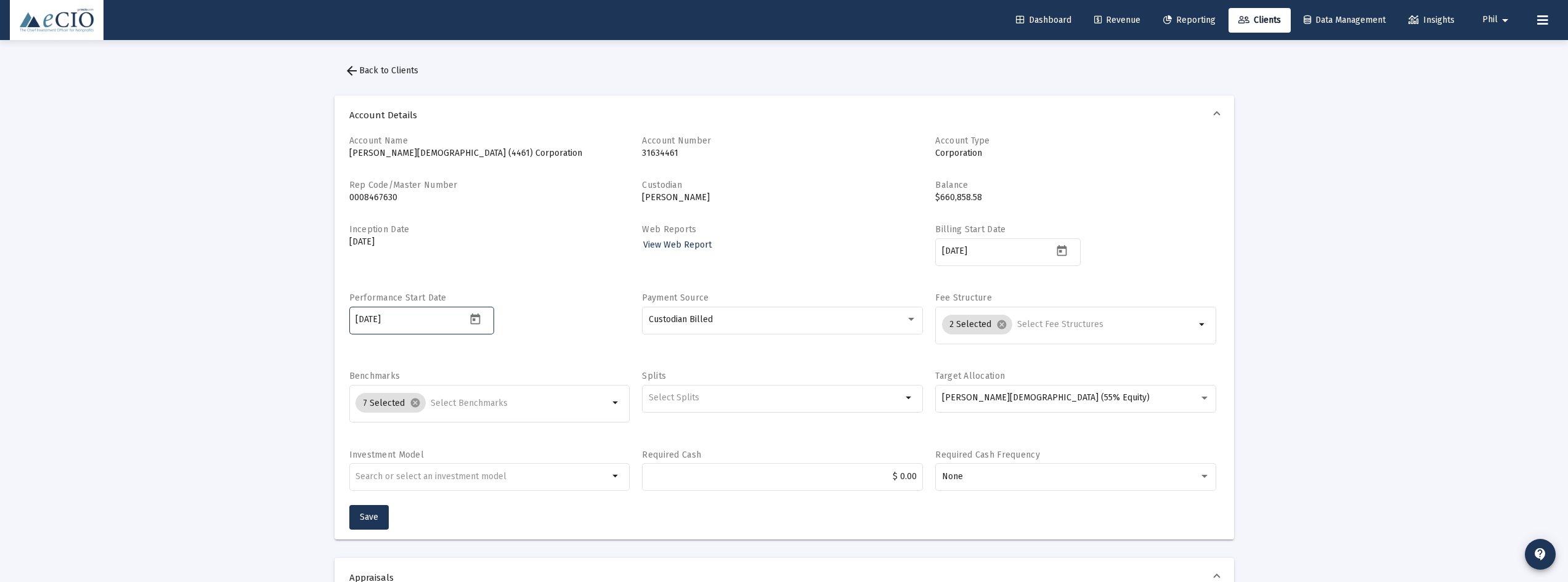
drag, startPoint x: 346, startPoint y: 320, endPoint x: 293, endPoint y: 317, distance: 53.1
click at [363, 516] on span "Save" at bounding box center [369, 517] width 19 height 10
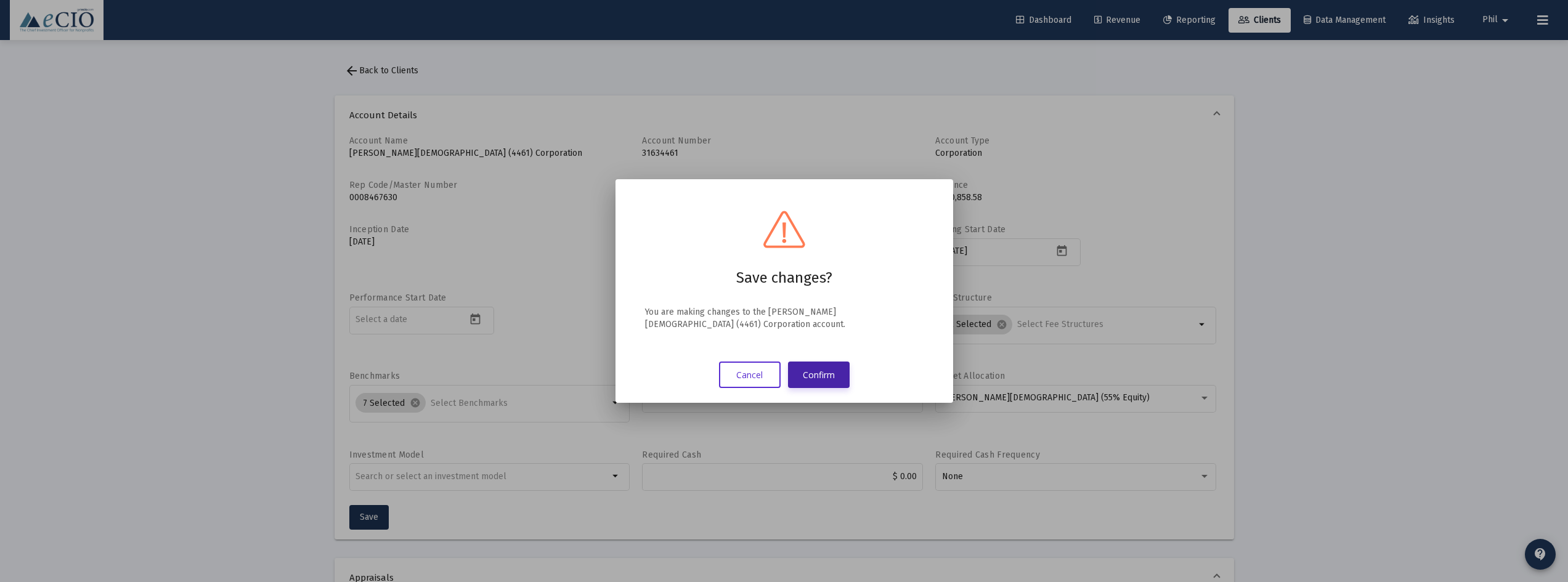
click at [834, 369] on button "Confirm" at bounding box center [818, 374] width 62 height 26
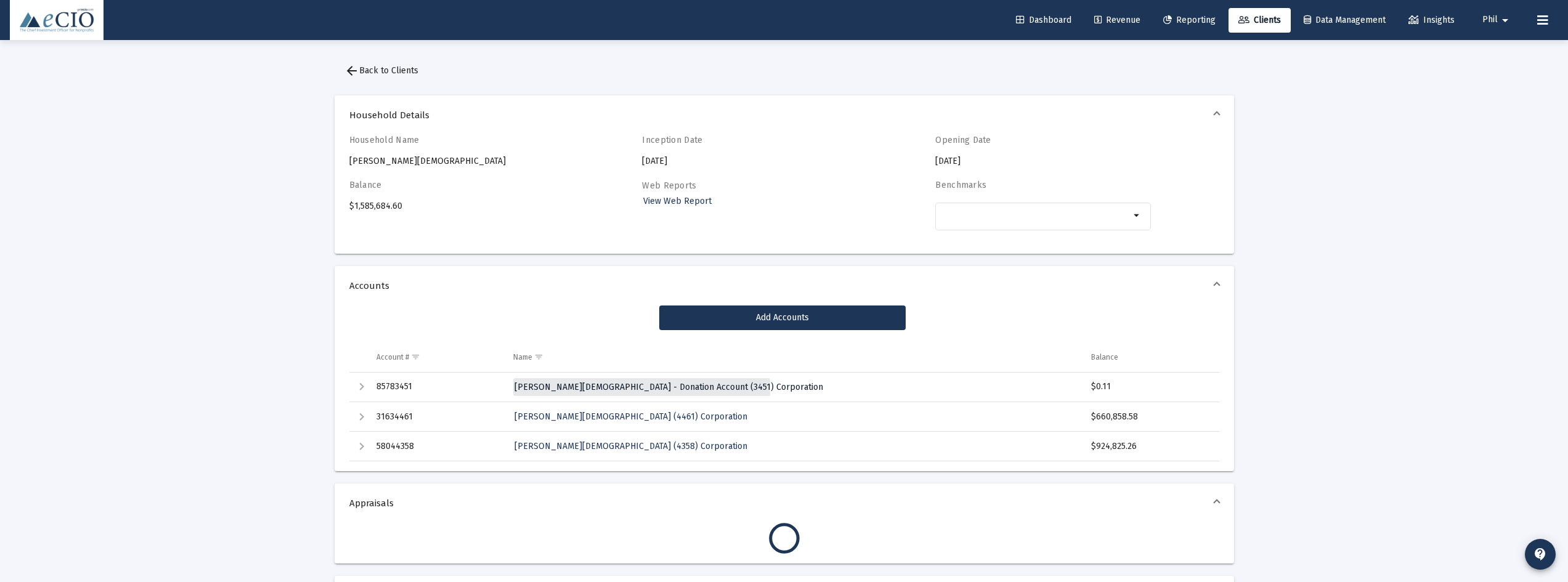
click at [621, 390] on span "Christ Presbyterian Church - Donation Account (3451) Corporation" at bounding box center [668, 387] width 308 height 10
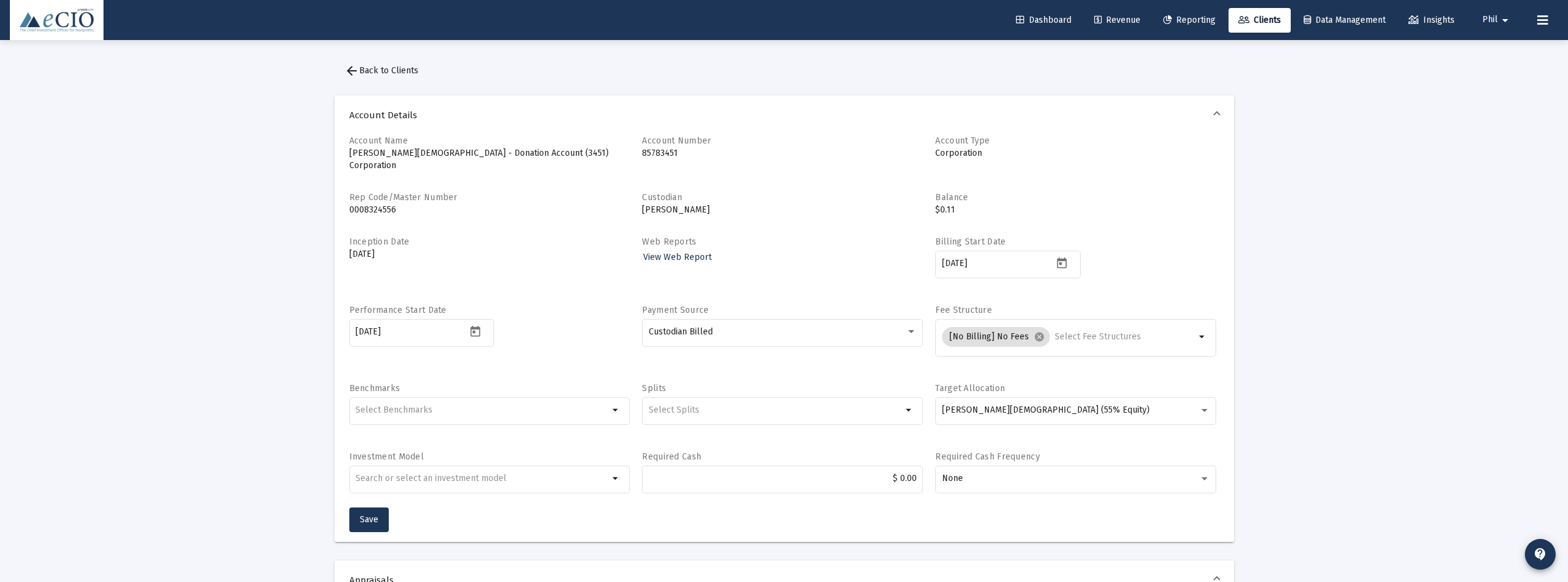
drag, startPoint x: 337, startPoint y: 321, endPoint x: 311, endPoint y: 317, distance: 26.3
click at [374, 514] on span "Save" at bounding box center [369, 519] width 19 height 10
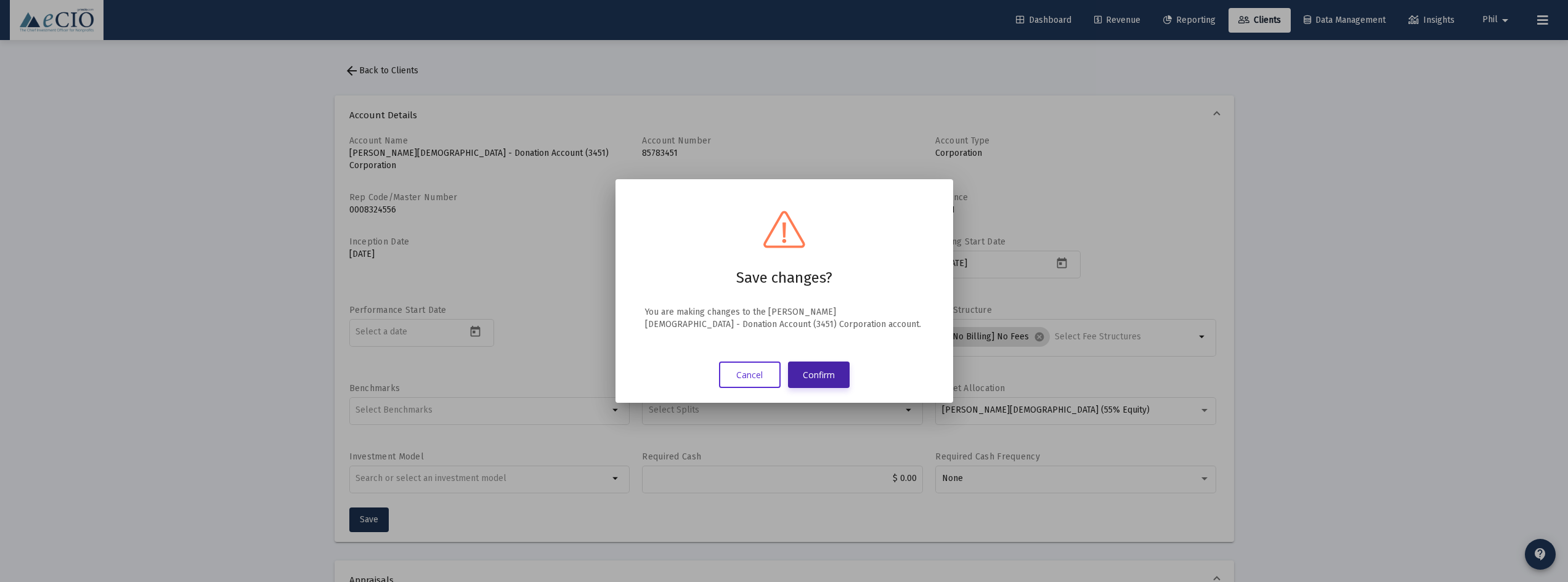
click at [826, 373] on button "Confirm" at bounding box center [818, 374] width 62 height 26
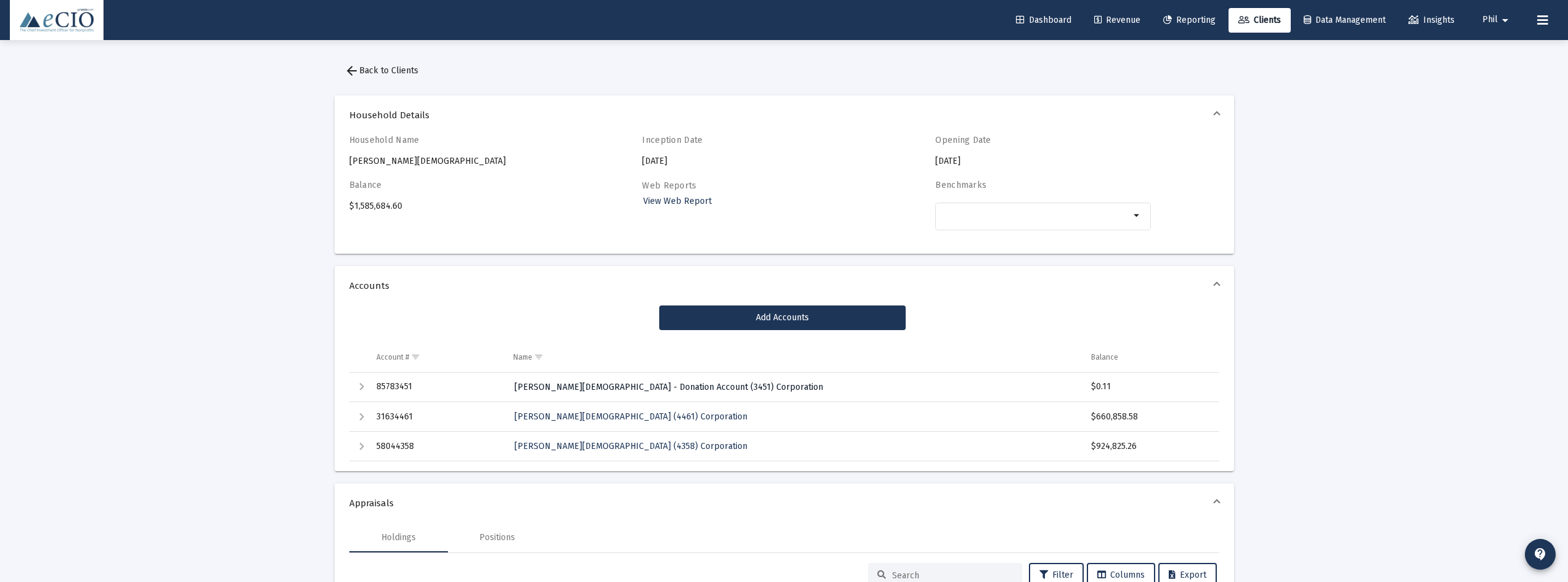
click at [631, 392] on span "Christ Presbyterian Church - Donation Account (3451) Corporation" at bounding box center [668, 387] width 308 height 10
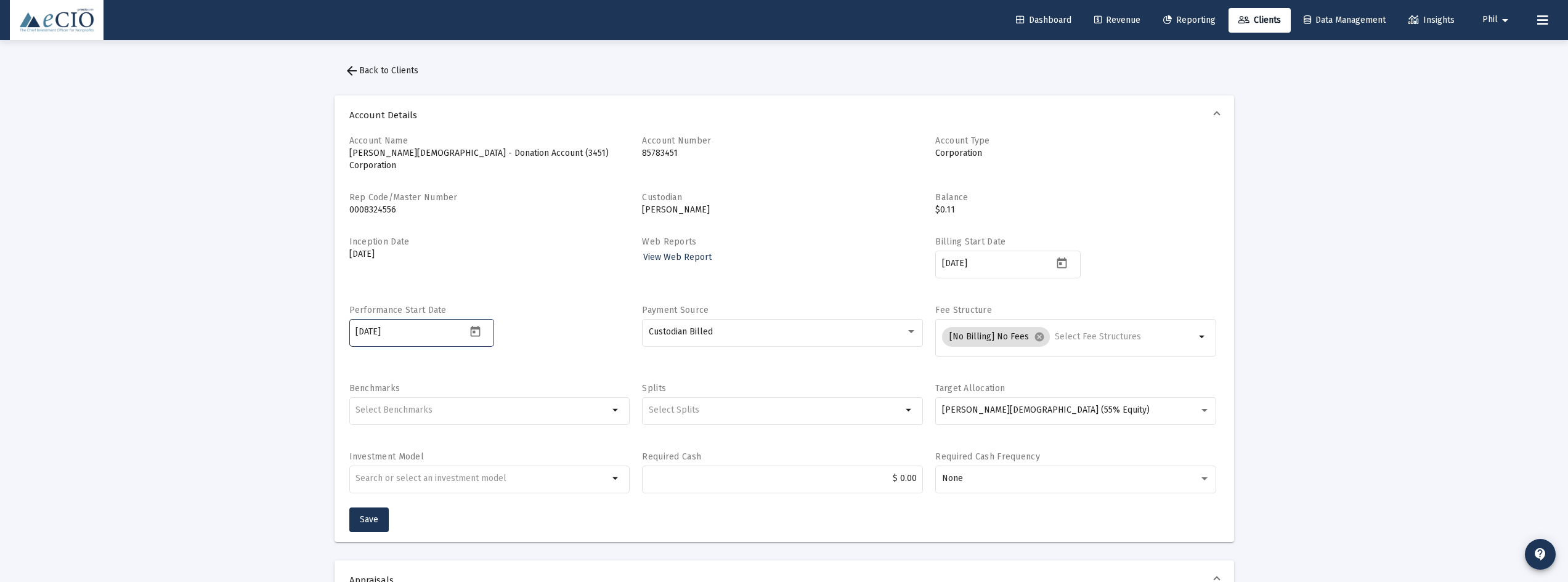
drag, startPoint x: 423, startPoint y: 322, endPoint x: 300, endPoint y: 321, distance: 123.0
click at [363, 514] on span "Save" at bounding box center [369, 519] width 19 height 10
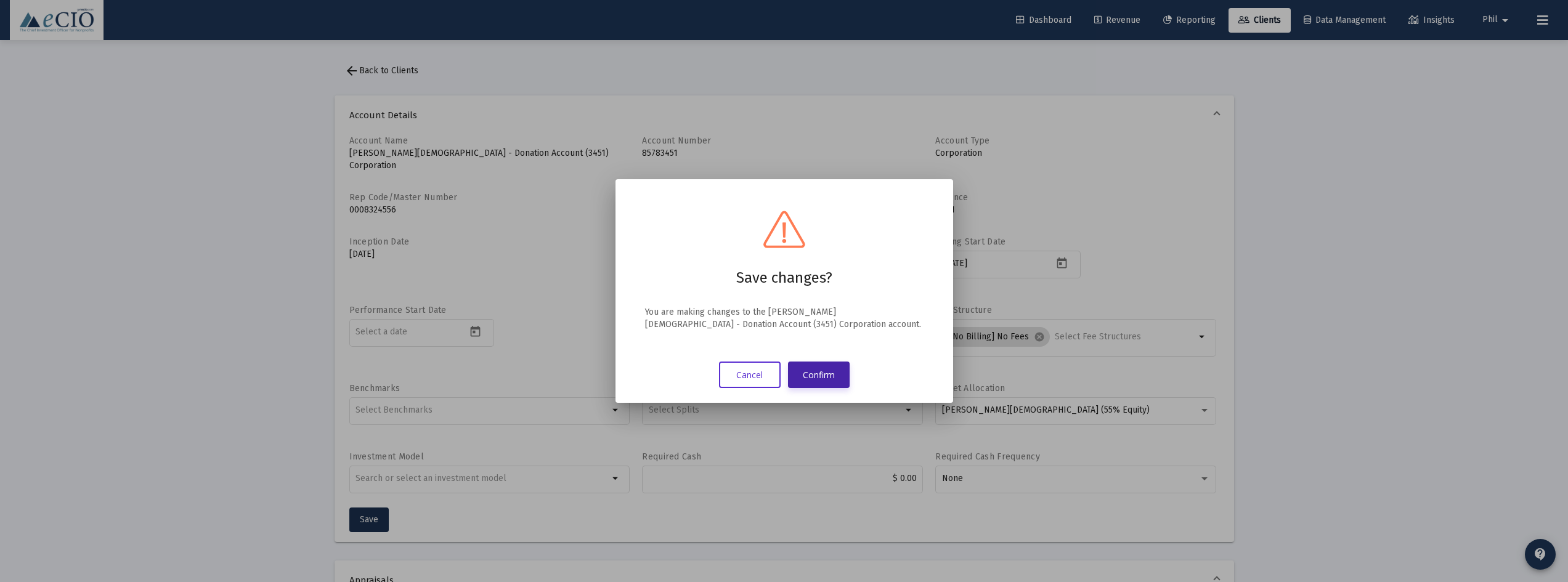
click at [823, 373] on button "Confirm" at bounding box center [818, 374] width 62 height 26
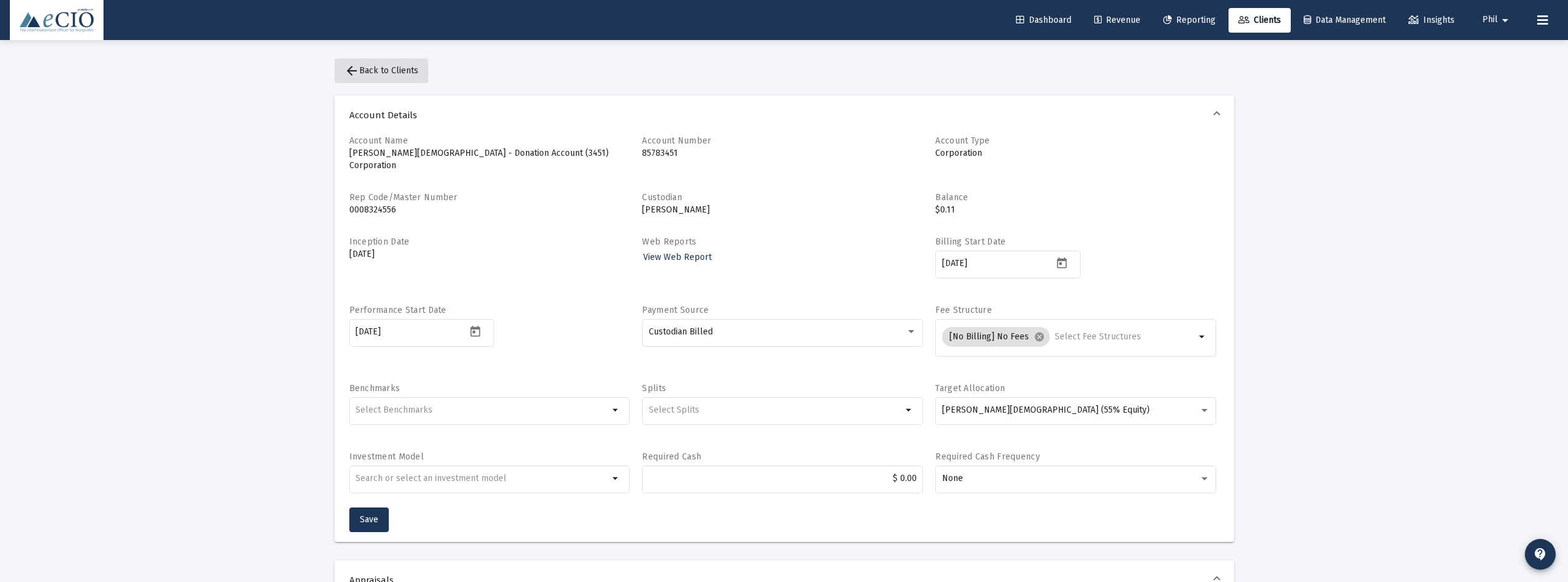
click at [347, 69] on mat-icon "arrow_back" at bounding box center [352, 70] width 14 height 14
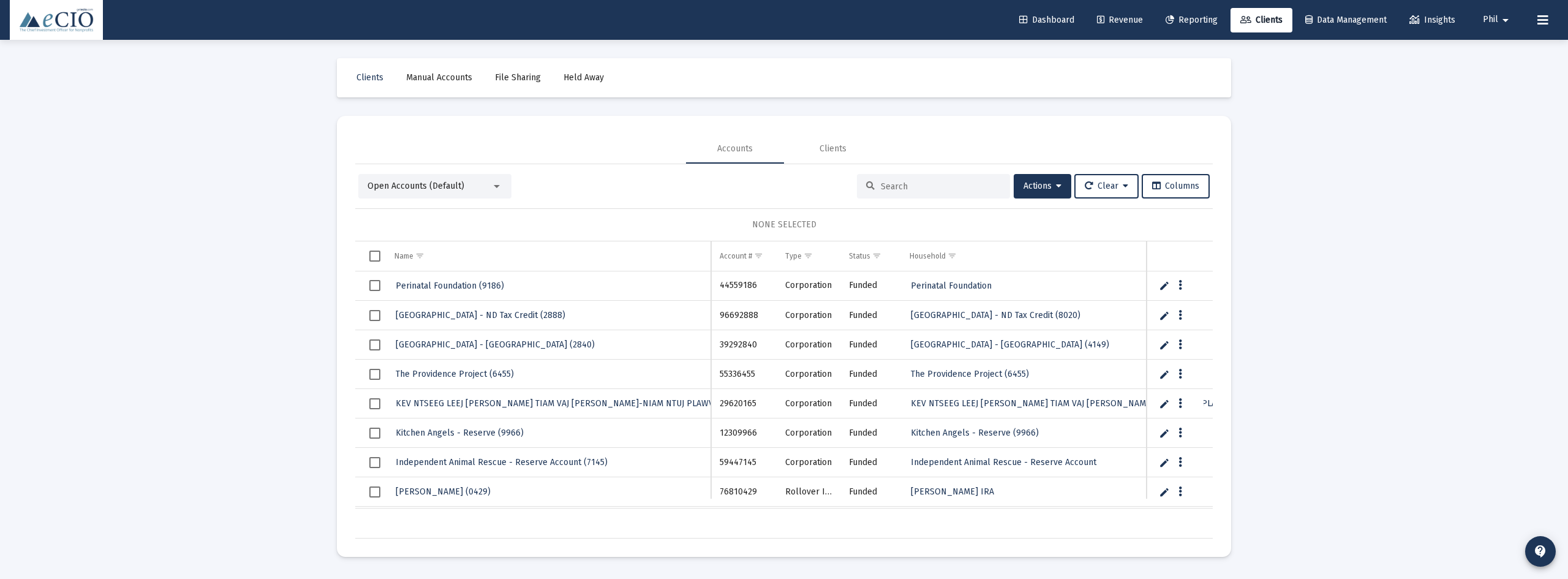
click at [928, 186] on input at bounding box center [941, 186] width 120 height 10
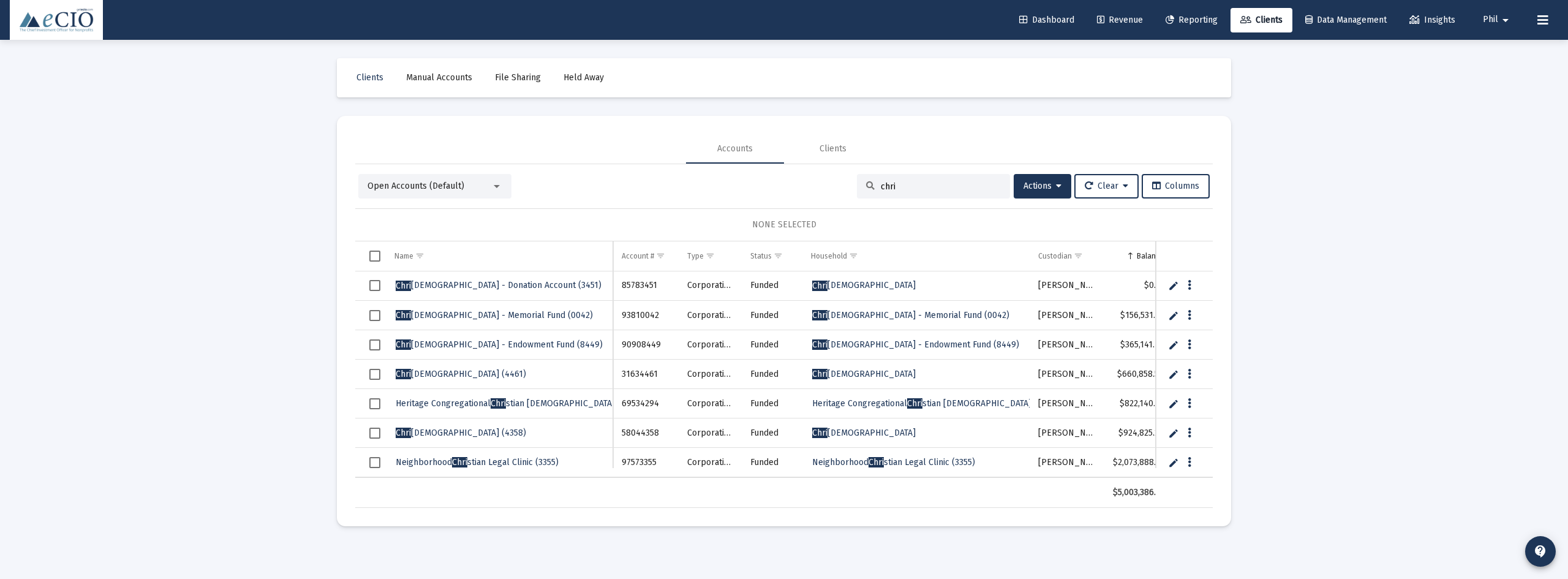
click at [461, 181] on span "Open Accounts (Default)" at bounding box center [415, 186] width 97 height 10
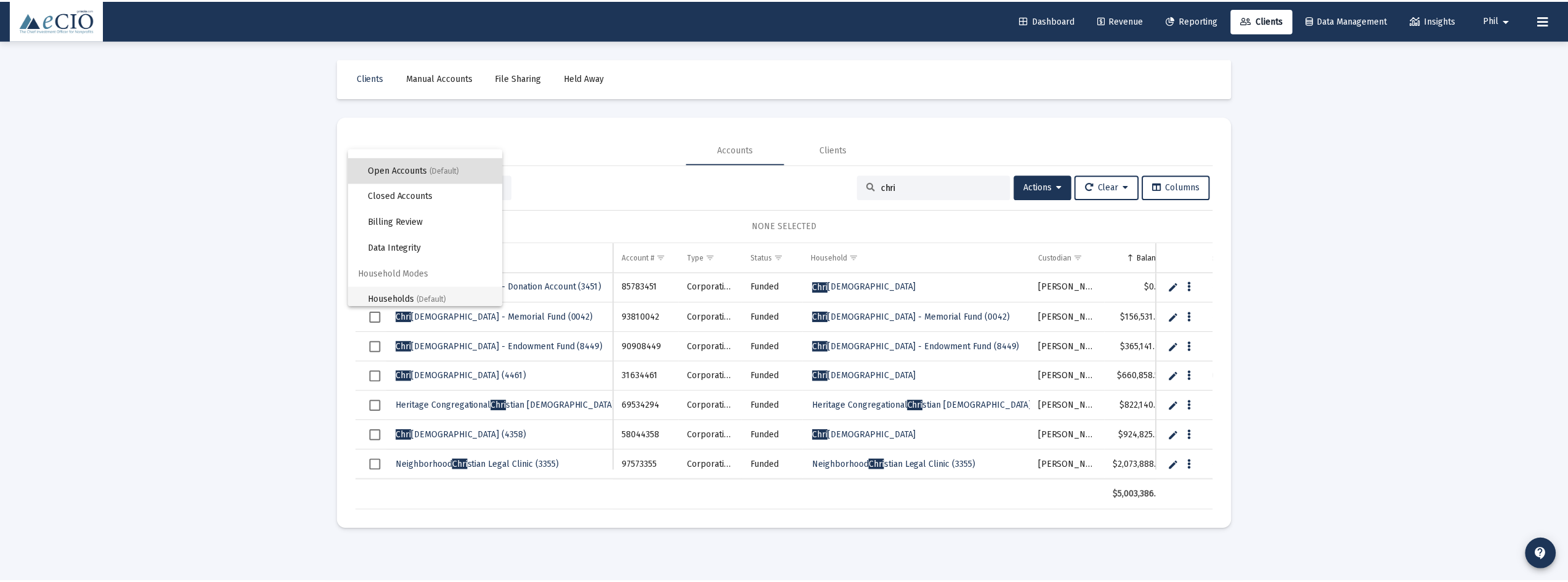
scroll to position [24, 0]
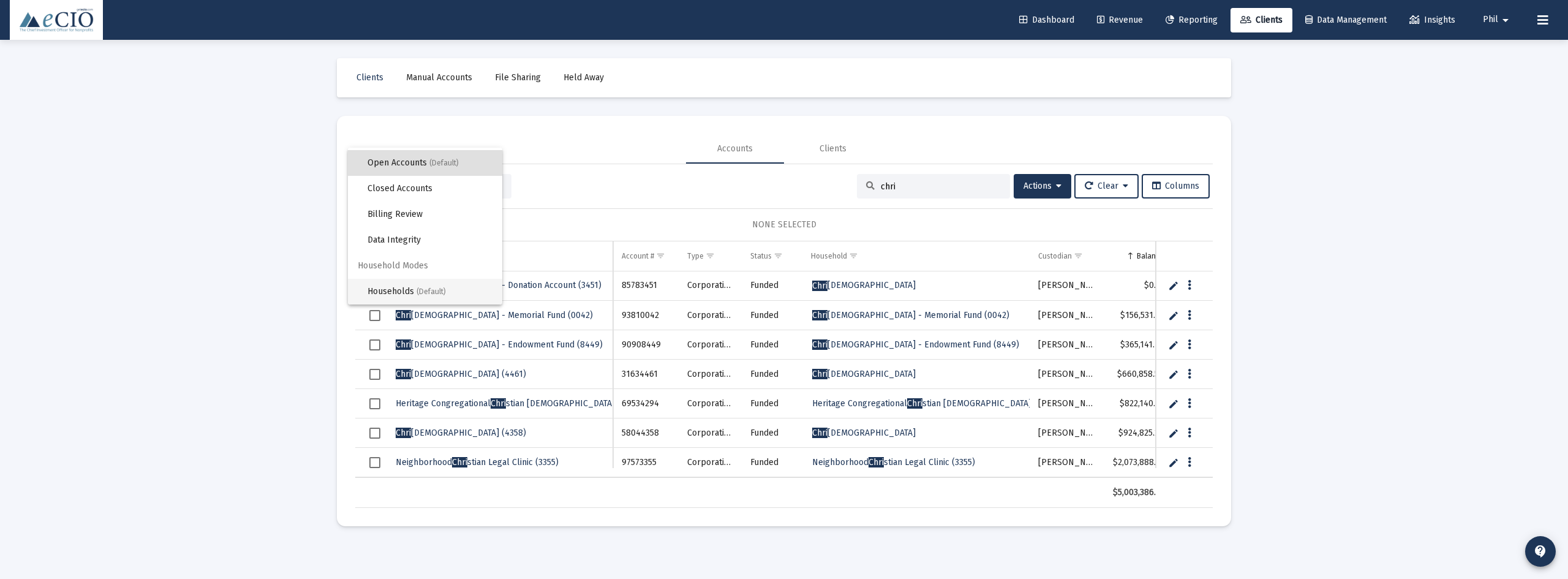
click at [453, 286] on span "Households (Default)" at bounding box center [429, 292] width 125 height 26
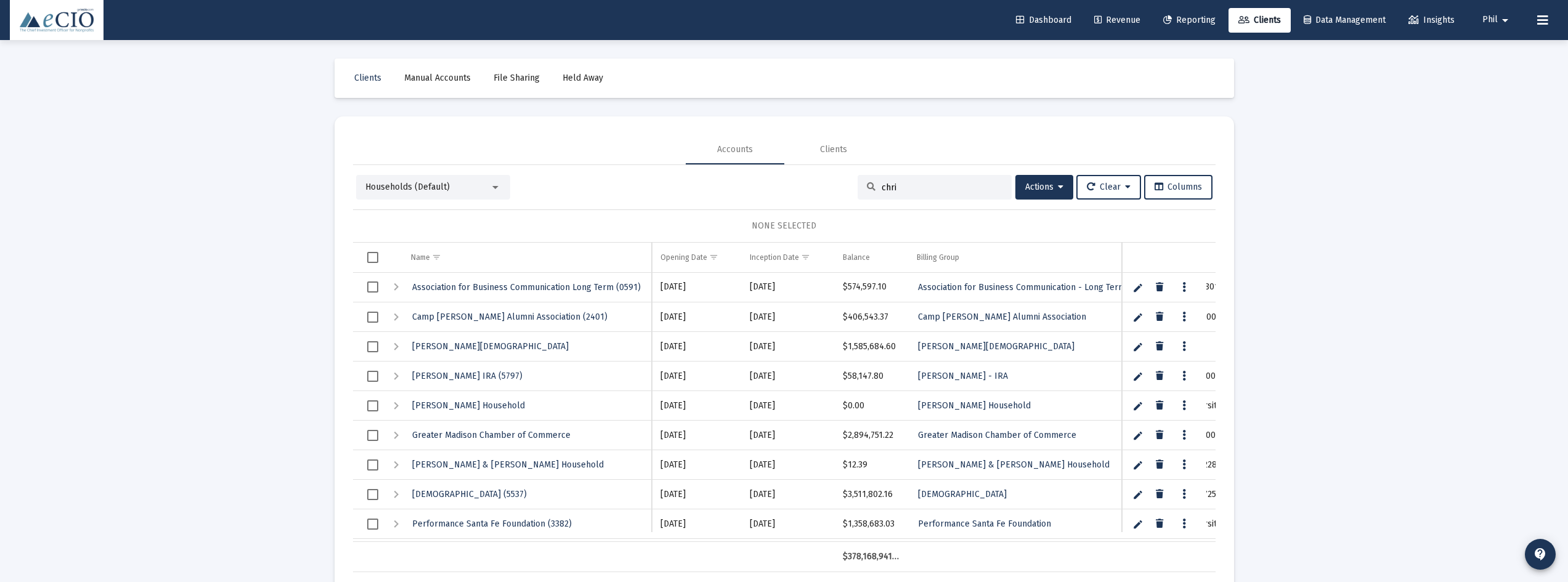
drag, startPoint x: 906, startPoint y: 181, endPoint x: 788, endPoint y: 186, distance: 118.1
click at [788, 186] on div "Households (Default) chri Actions Clear Columns" at bounding box center [784, 187] width 856 height 25
click at [902, 187] on input "chri" at bounding box center [942, 187] width 121 height 10
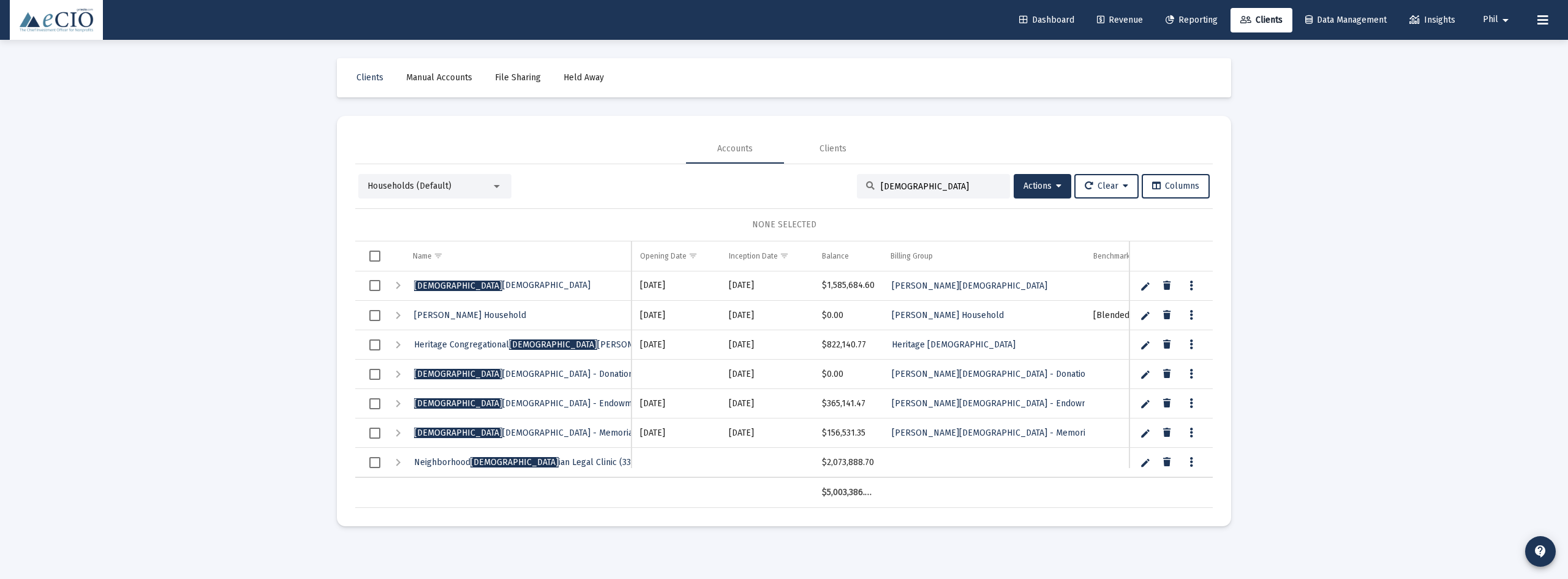
type input "christ"
click at [396, 285] on div "Expand" at bounding box center [397, 285] width 14 height 14
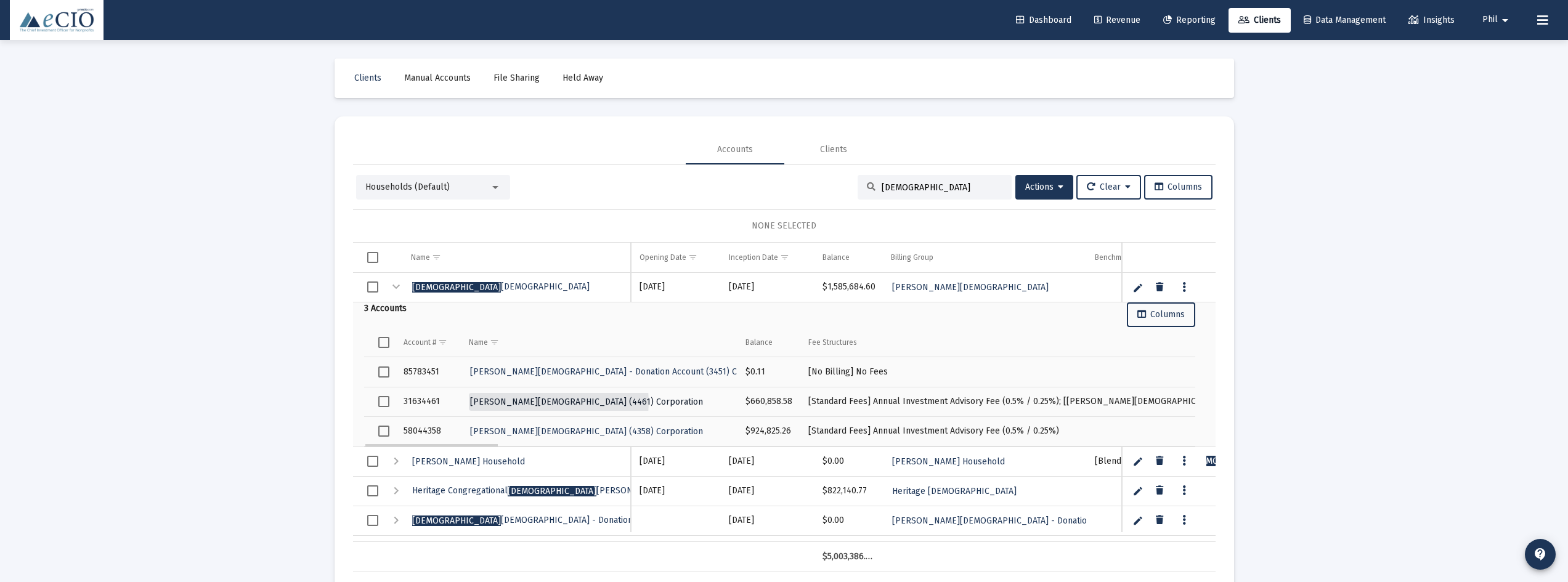
click at [546, 402] on span "[PERSON_NAME][DEMOGRAPHIC_DATA] (4461) Corporation" at bounding box center [586, 402] width 233 height 10
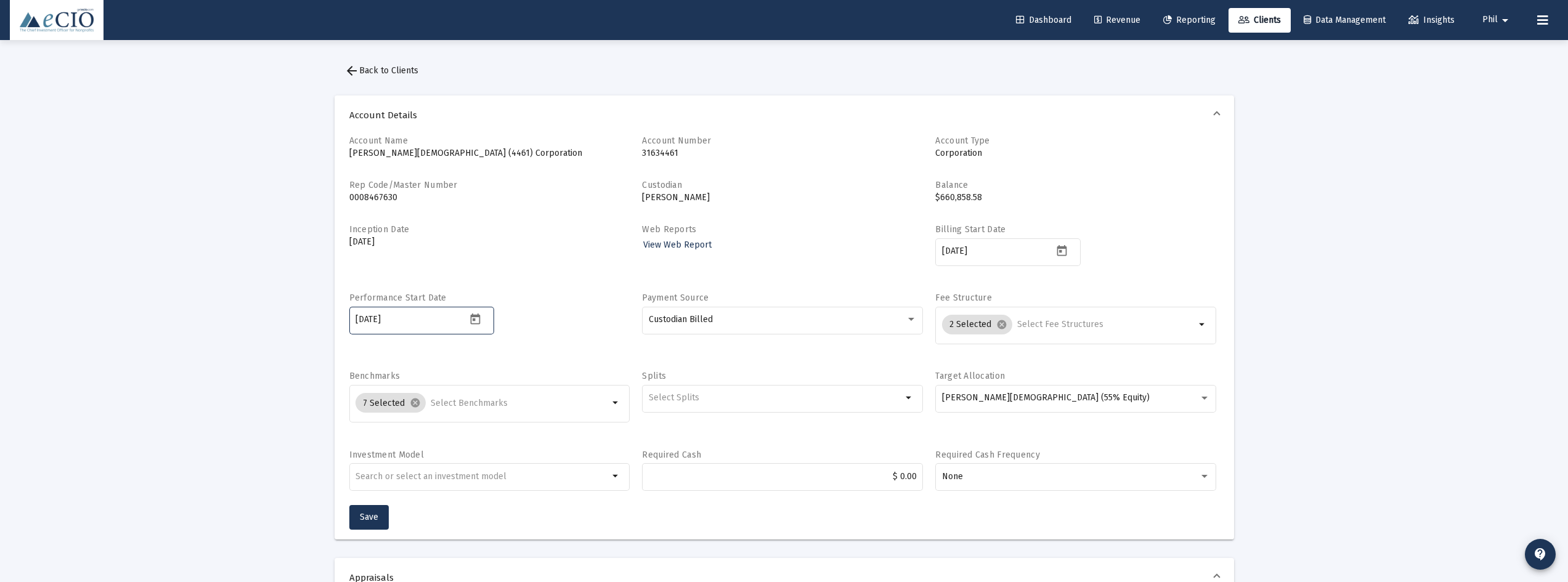
drag, startPoint x: 418, startPoint y: 319, endPoint x: 327, endPoint y: 320, distance: 91.0
click at [369, 514] on span "Save" at bounding box center [369, 517] width 19 height 10
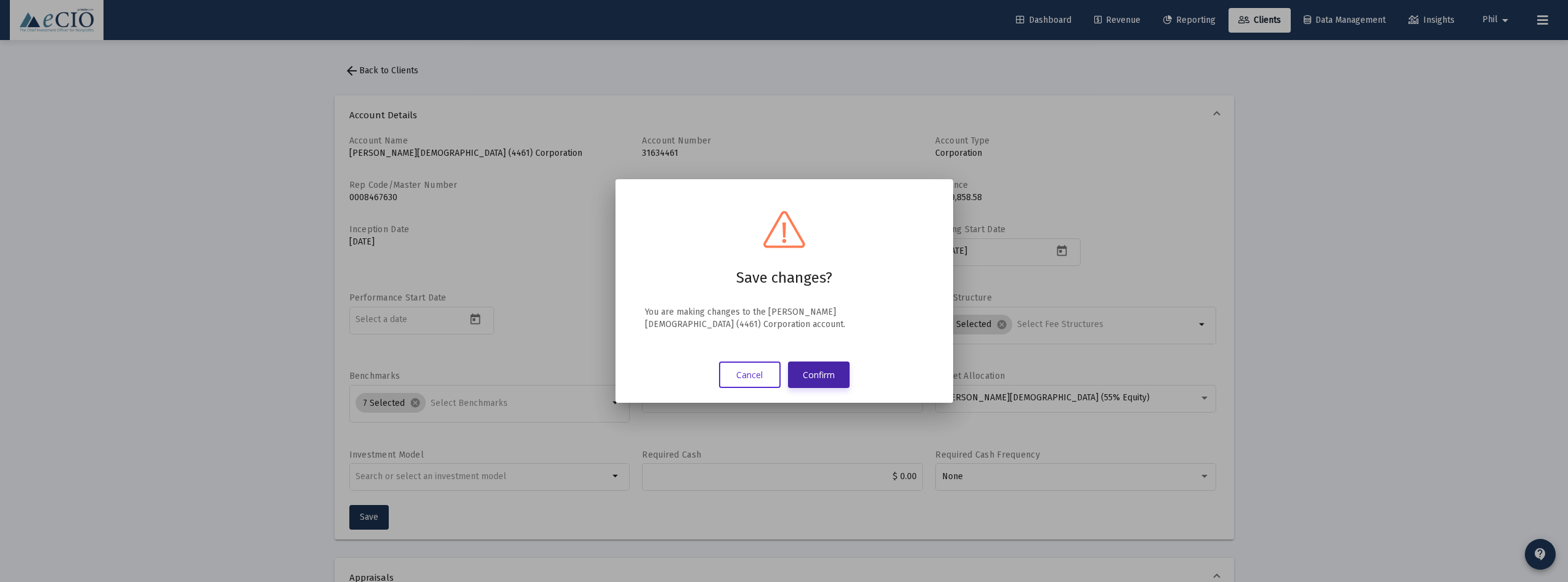
click at [817, 376] on button "Confirm" at bounding box center [818, 374] width 62 height 26
